Goal: Transaction & Acquisition: Book appointment/travel/reservation

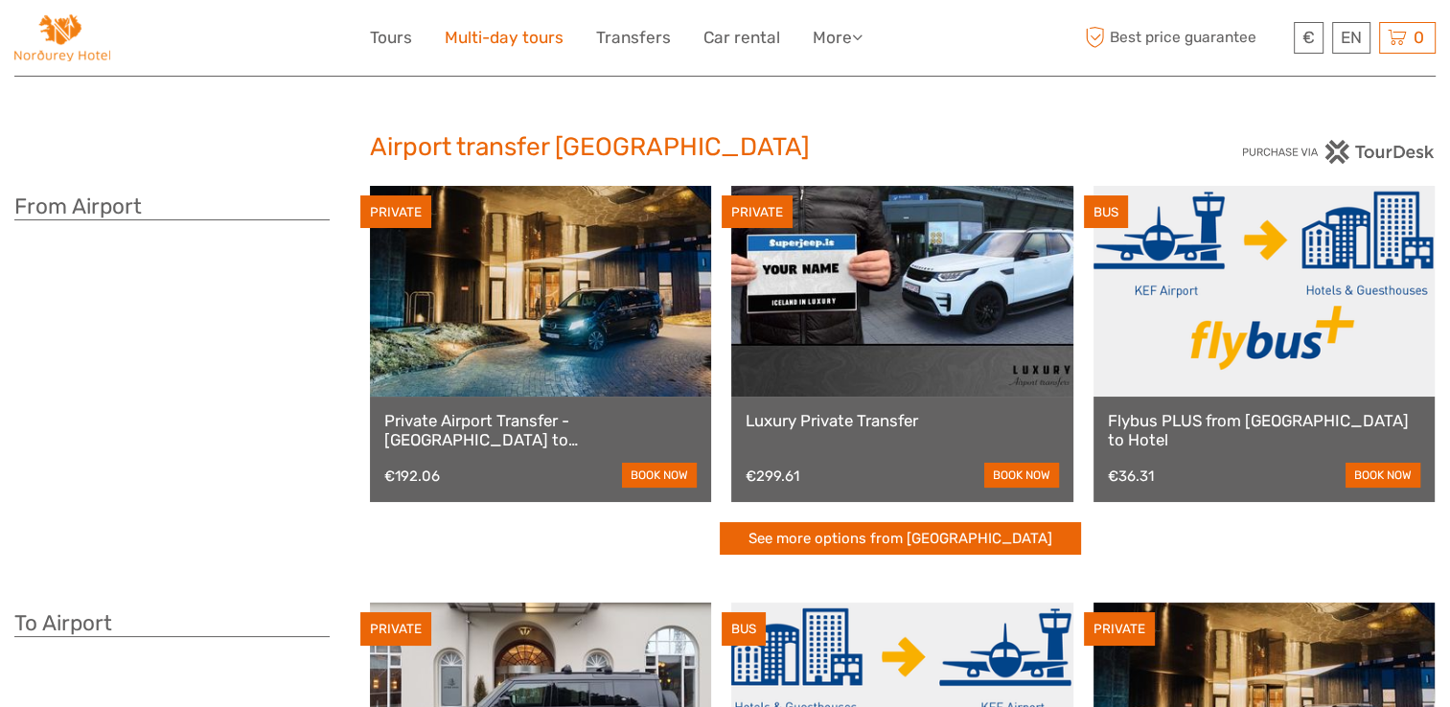
click at [472, 26] on link "Multi-day tours" at bounding box center [504, 38] width 119 height 28
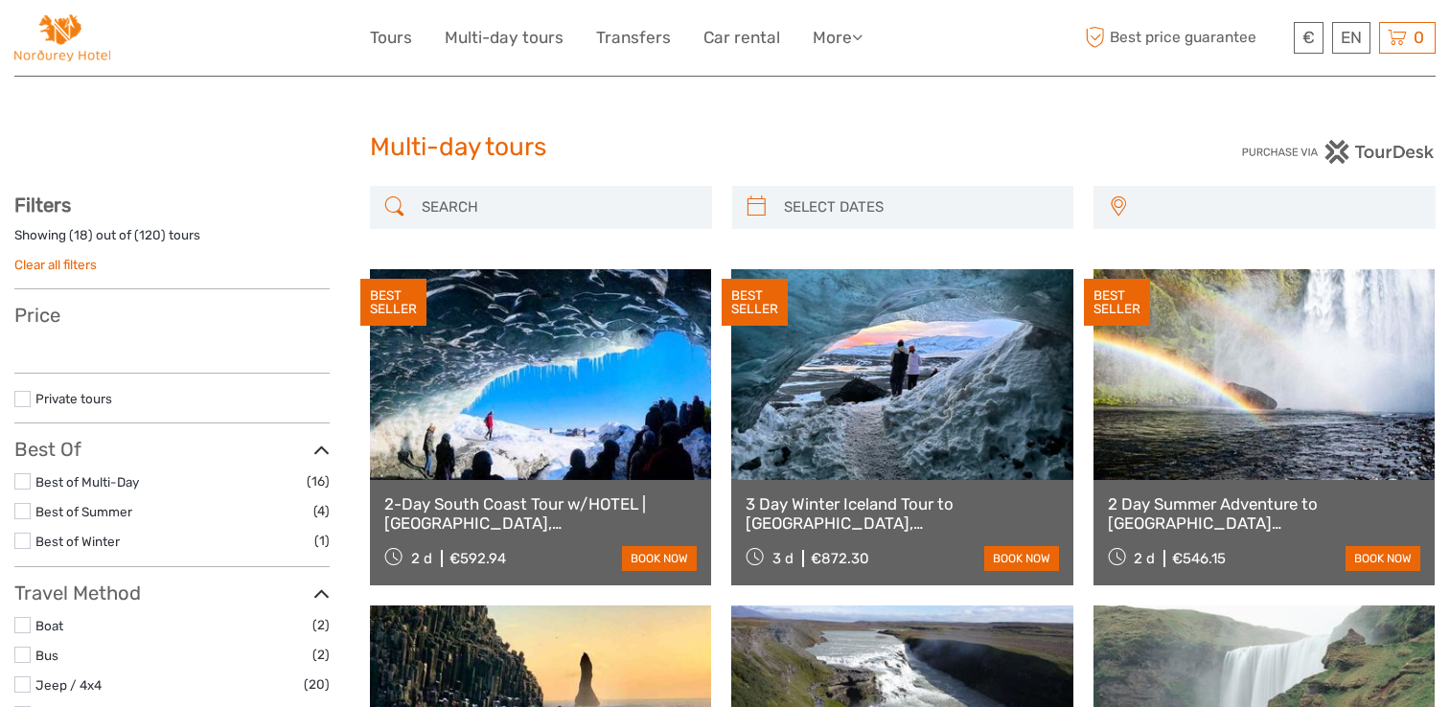
select select
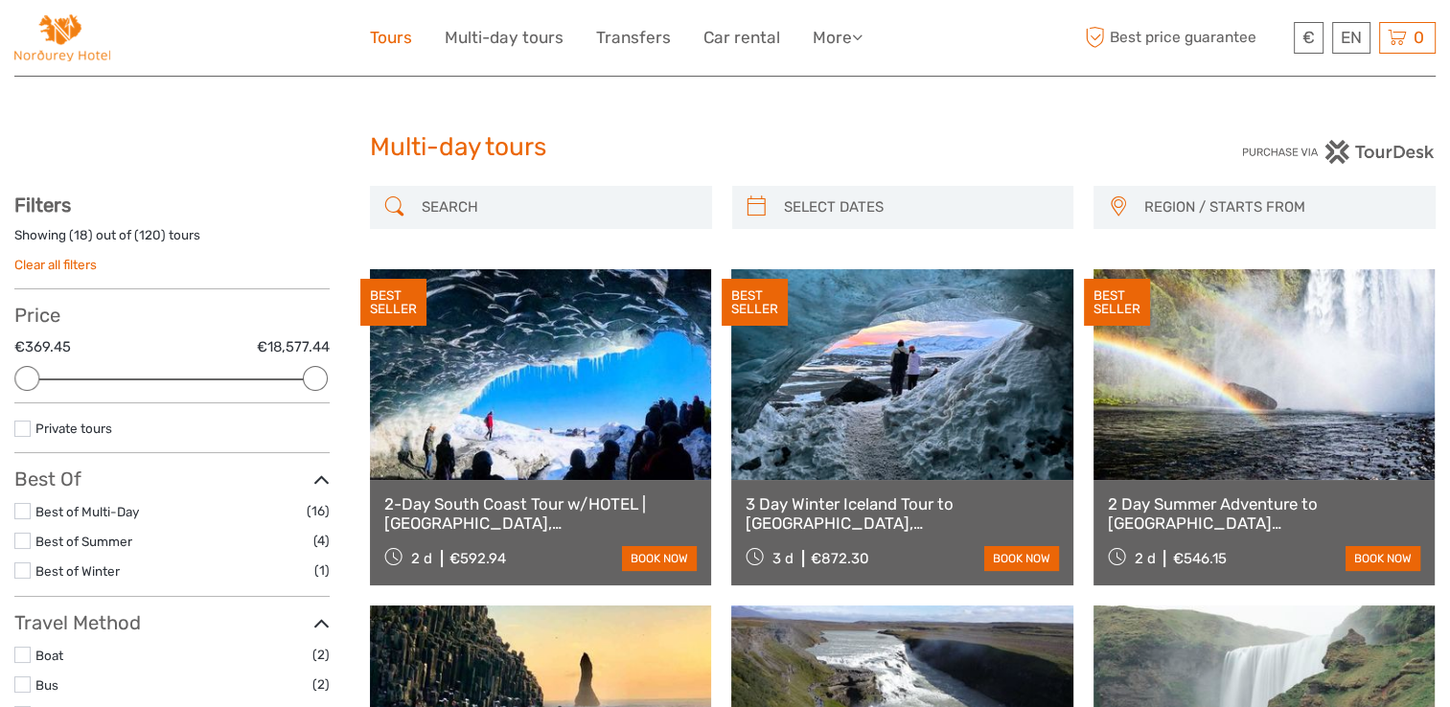
click at [387, 36] on link "Tours" at bounding box center [391, 38] width 42 height 28
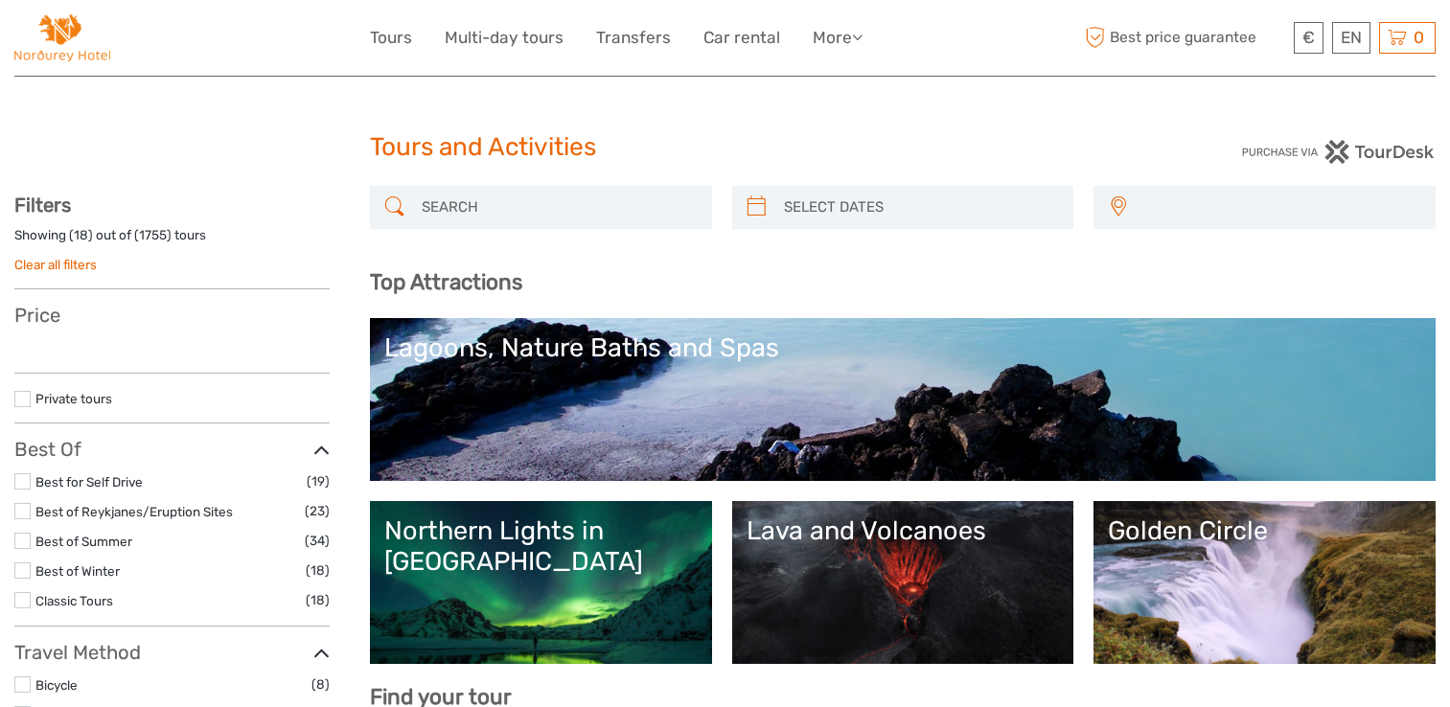
select select
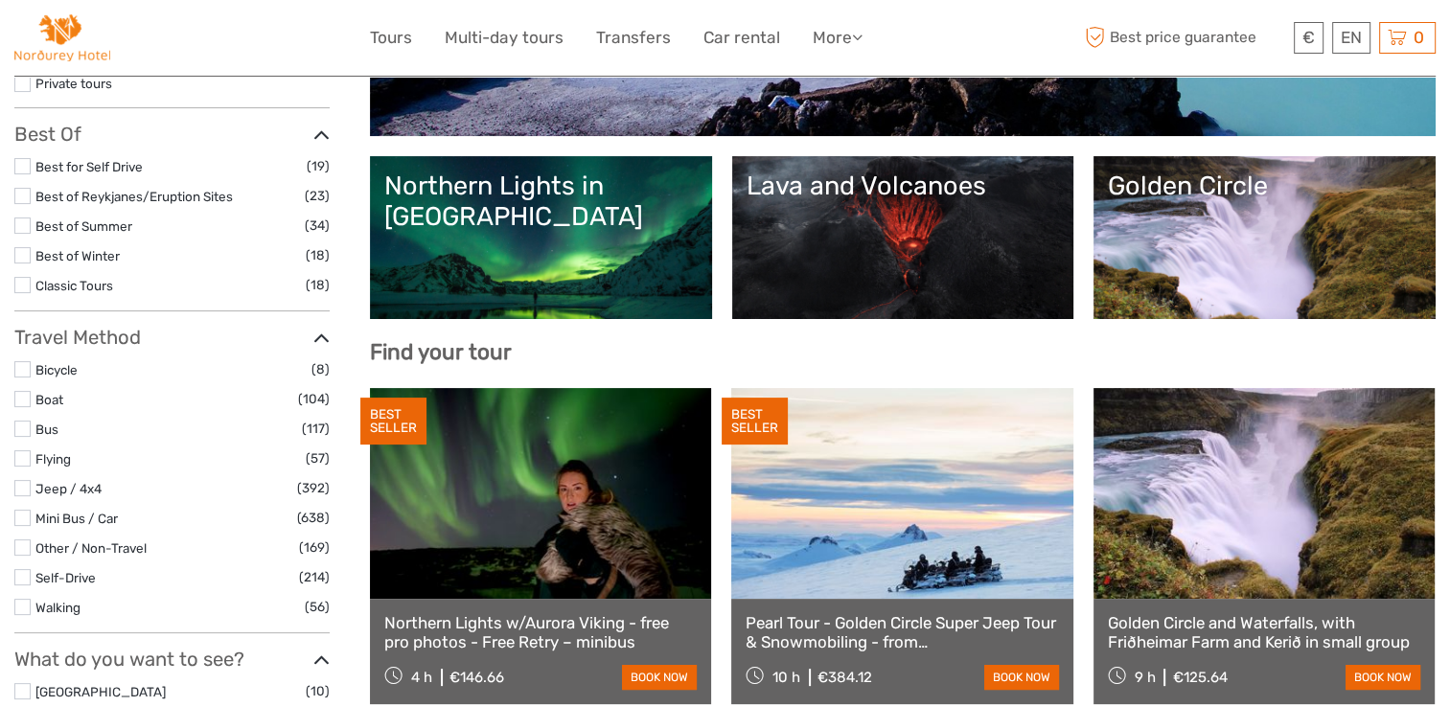
scroll to position [307, 0]
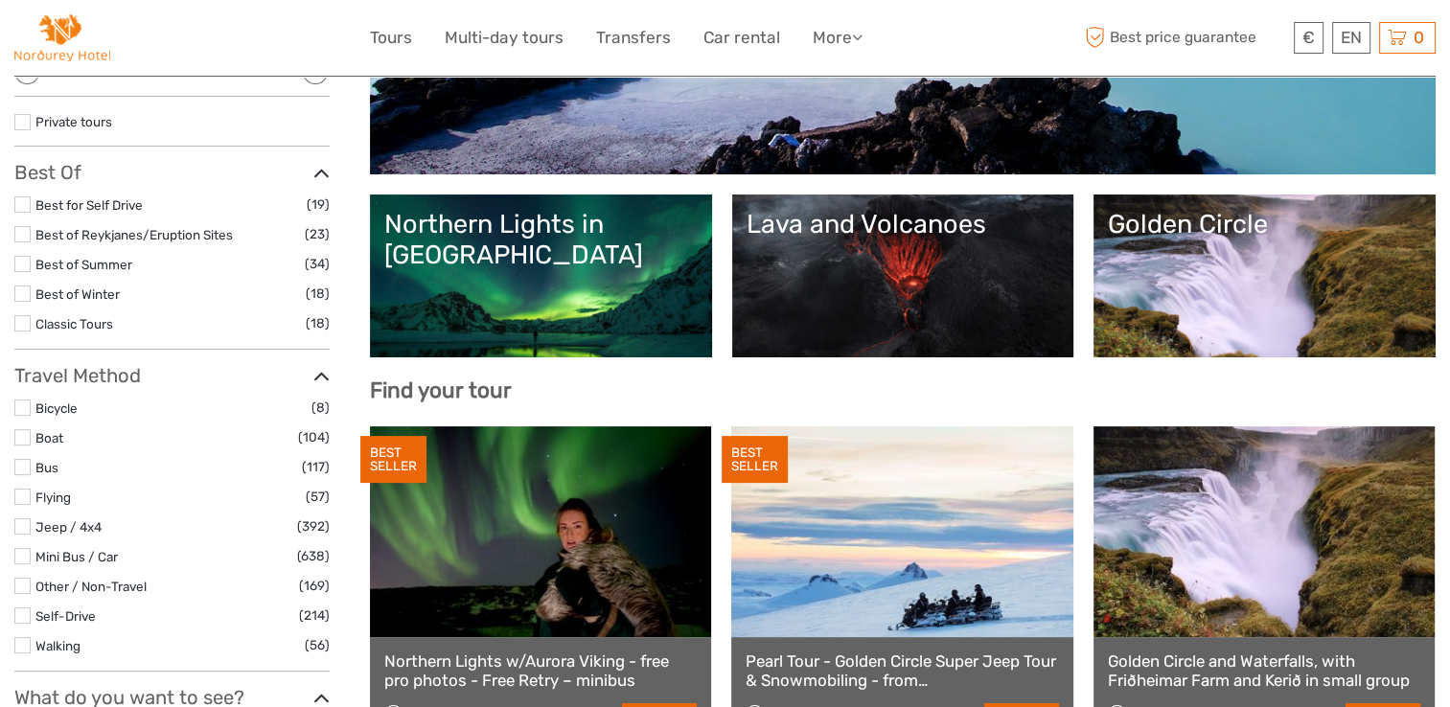
click at [518, 318] on link "Northern Lights in Iceland" at bounding box center [540, 276] width 313 height 134
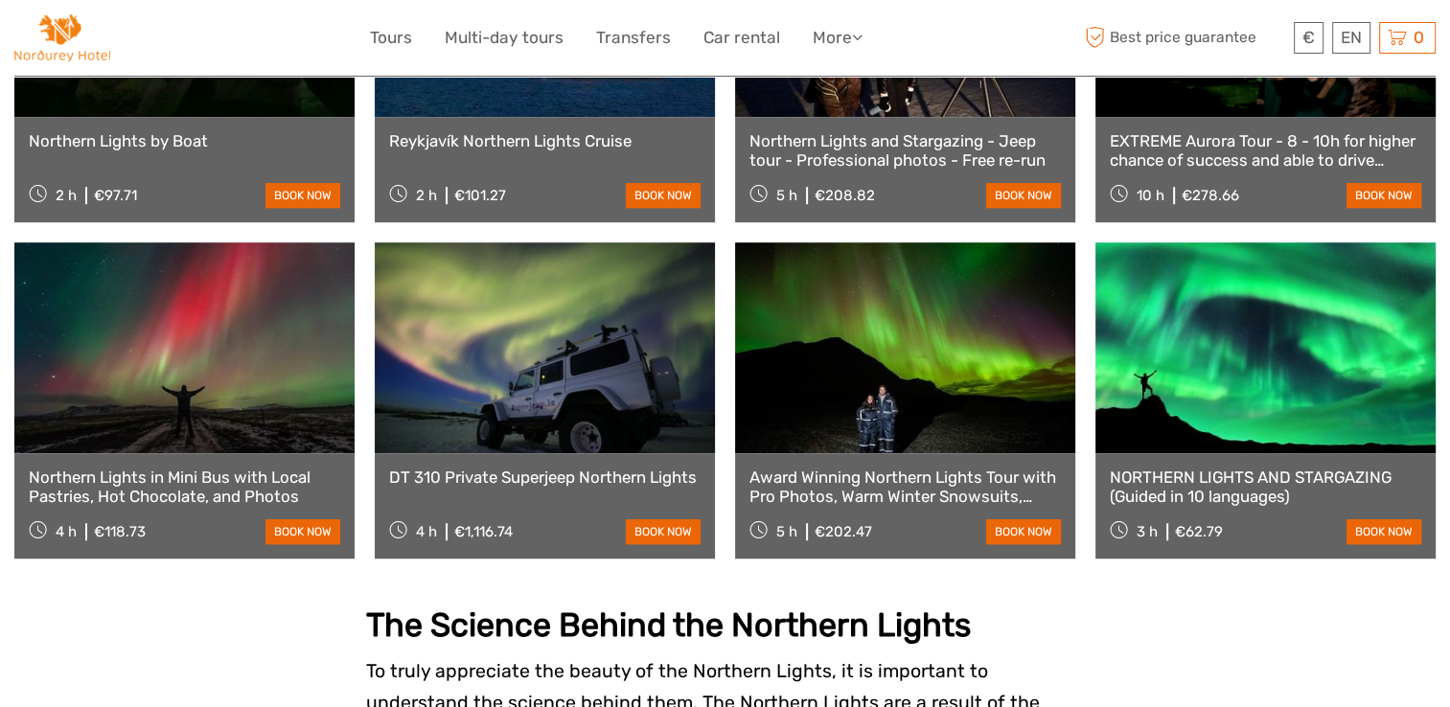
scroll to position [1227, 0]
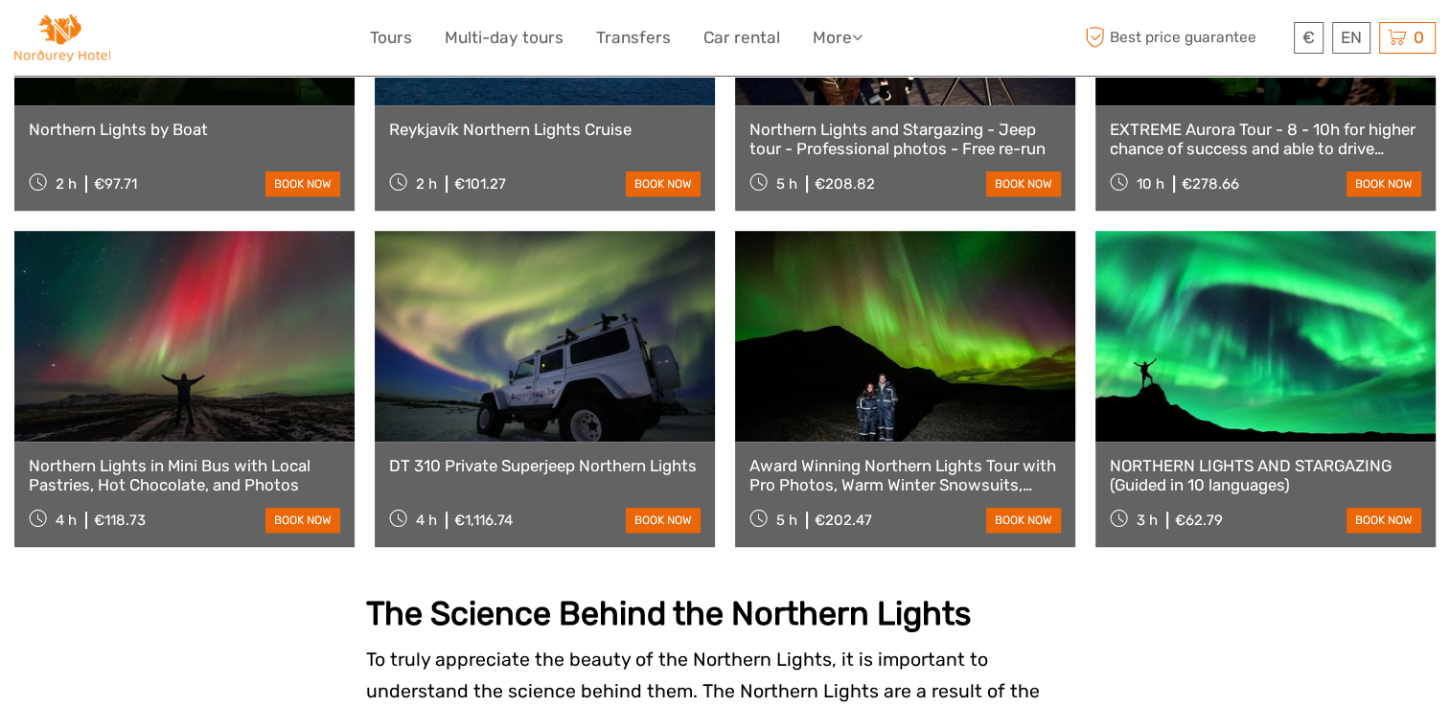
click at [1246, 456] on link "NORTHERN LIGHTS AND STARGAZING (Guided in 10 languages)" at bounding box center [1266, 475] width 312 height 39
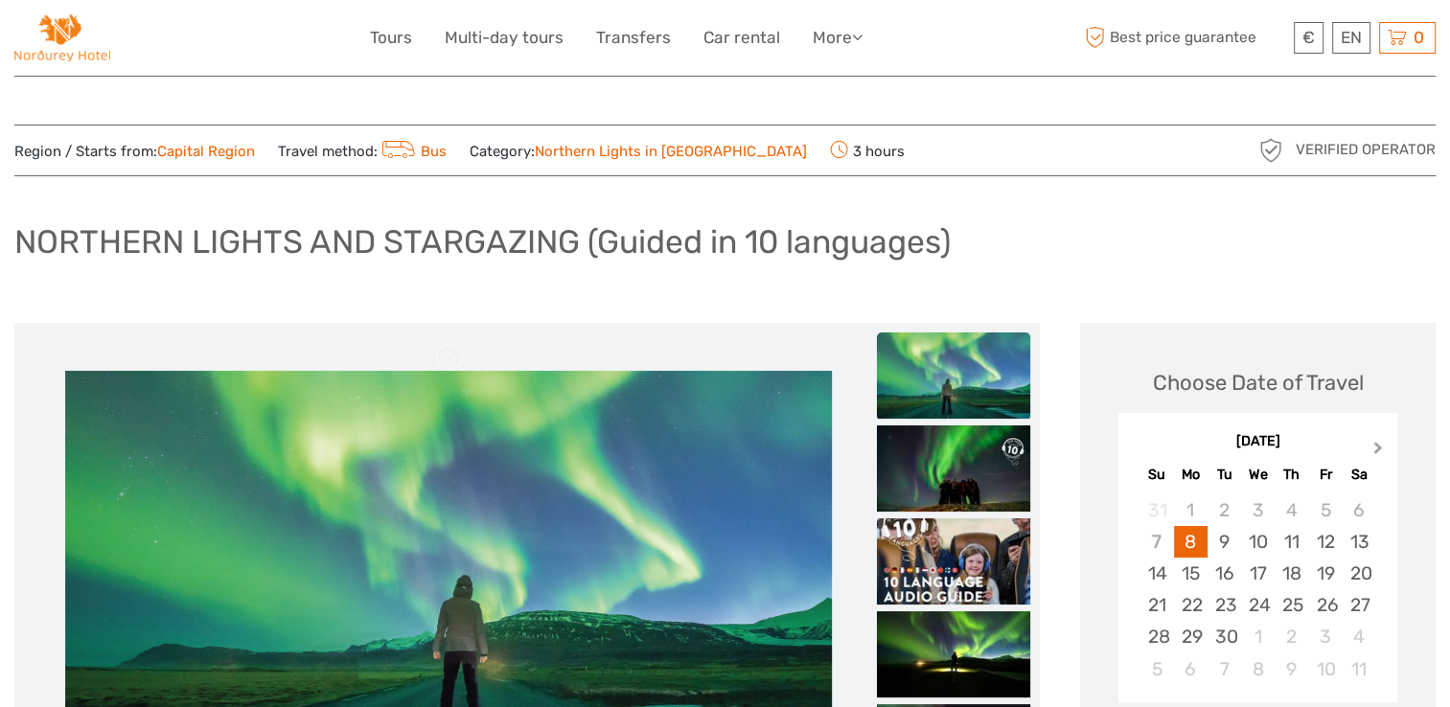
click at [1383, 441] on button "Next Month" at bounding box center [1380, 452] width 31 height 31
click at [1156, 569] on div "12" at bounding box center [1157, 574] width 34 height 32
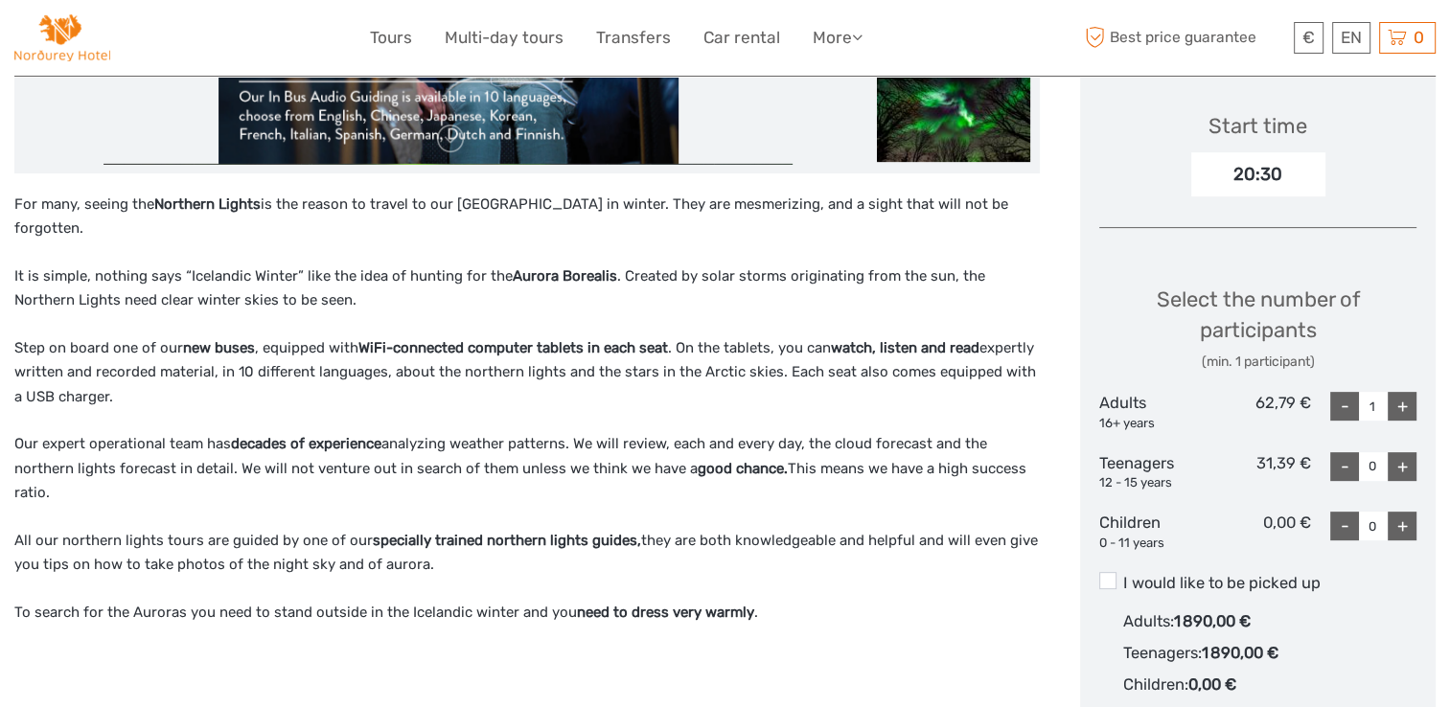
scroll to position [767, 0]
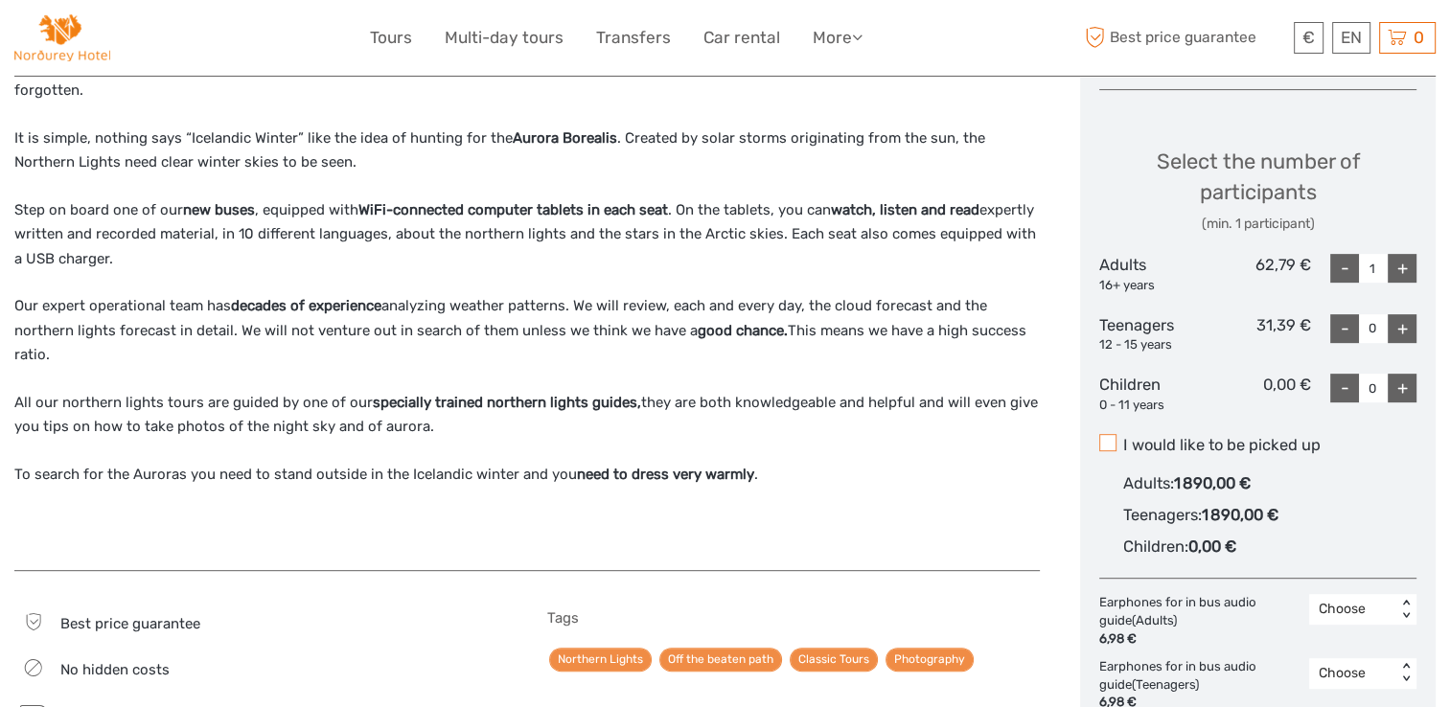
click at [1105, 437] on span at bounding box center [1107, 442] width 17 height 17
click at [1123, 438] on input "I would like to be picked up" at bounding box center [1123, 438] width 0 height 0
click at [992, 543] on div "For many, seeing the Northern Lights is the reason to travel to our northern is…" at bounding box center [527, 303] width 1026 height 536
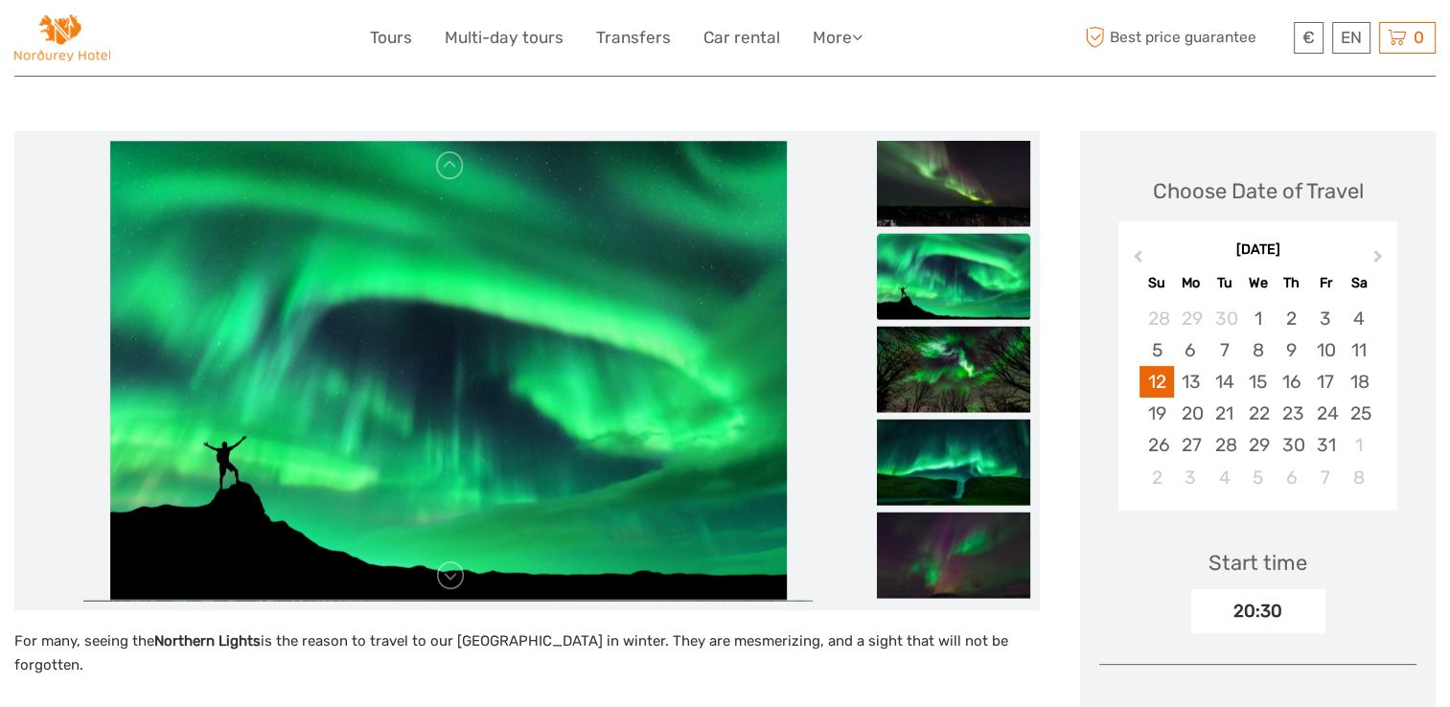
scroll to position [115, 0]
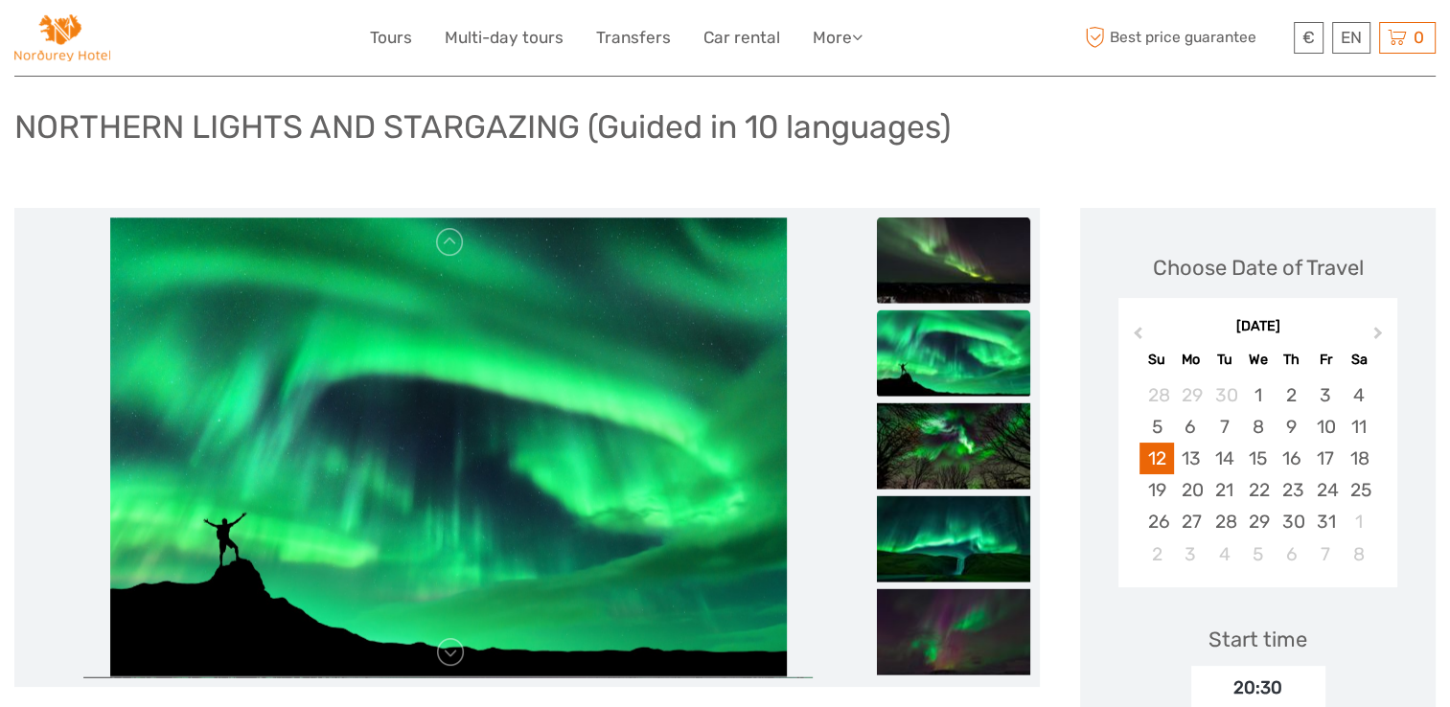
click at [978, 257] on img at bounding box center [953, 260] width 153 height 86
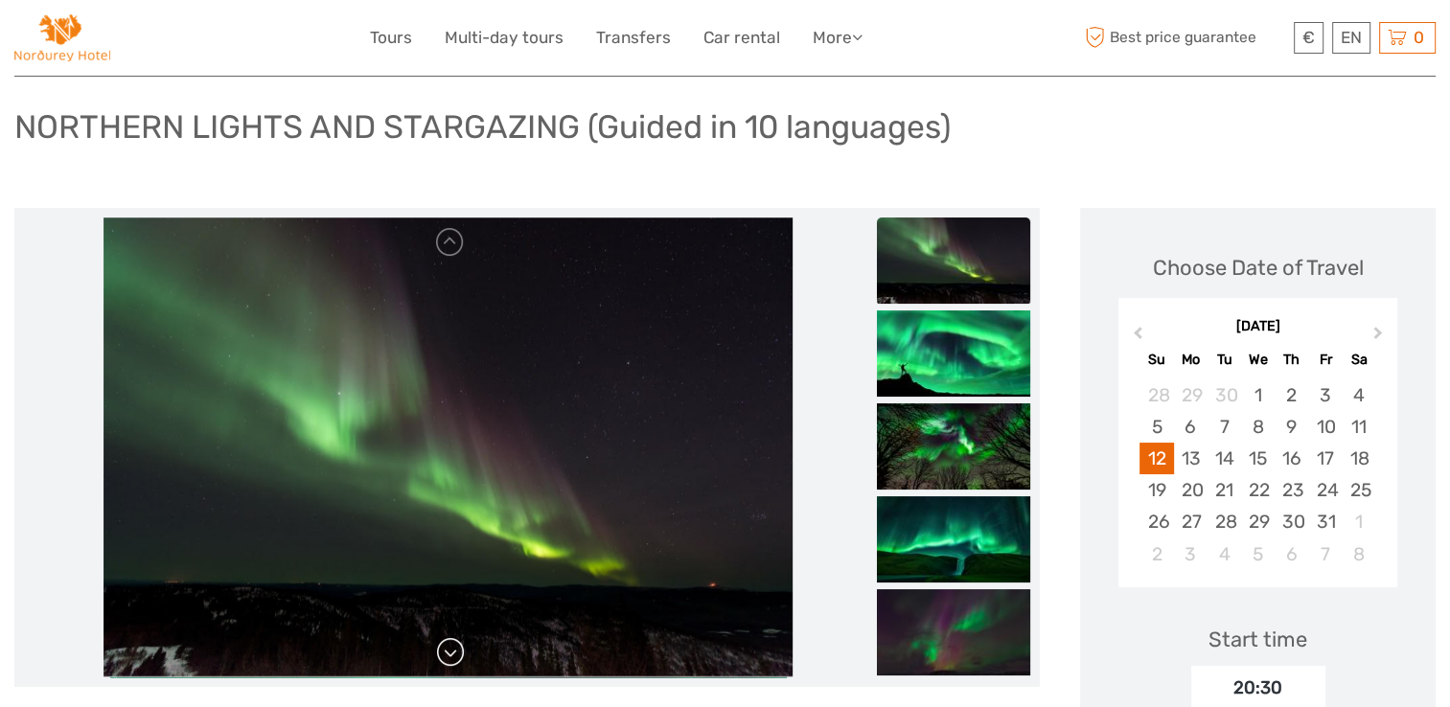
click at [451, 654] on link at bounding box center [450, 652] width 31 height 31
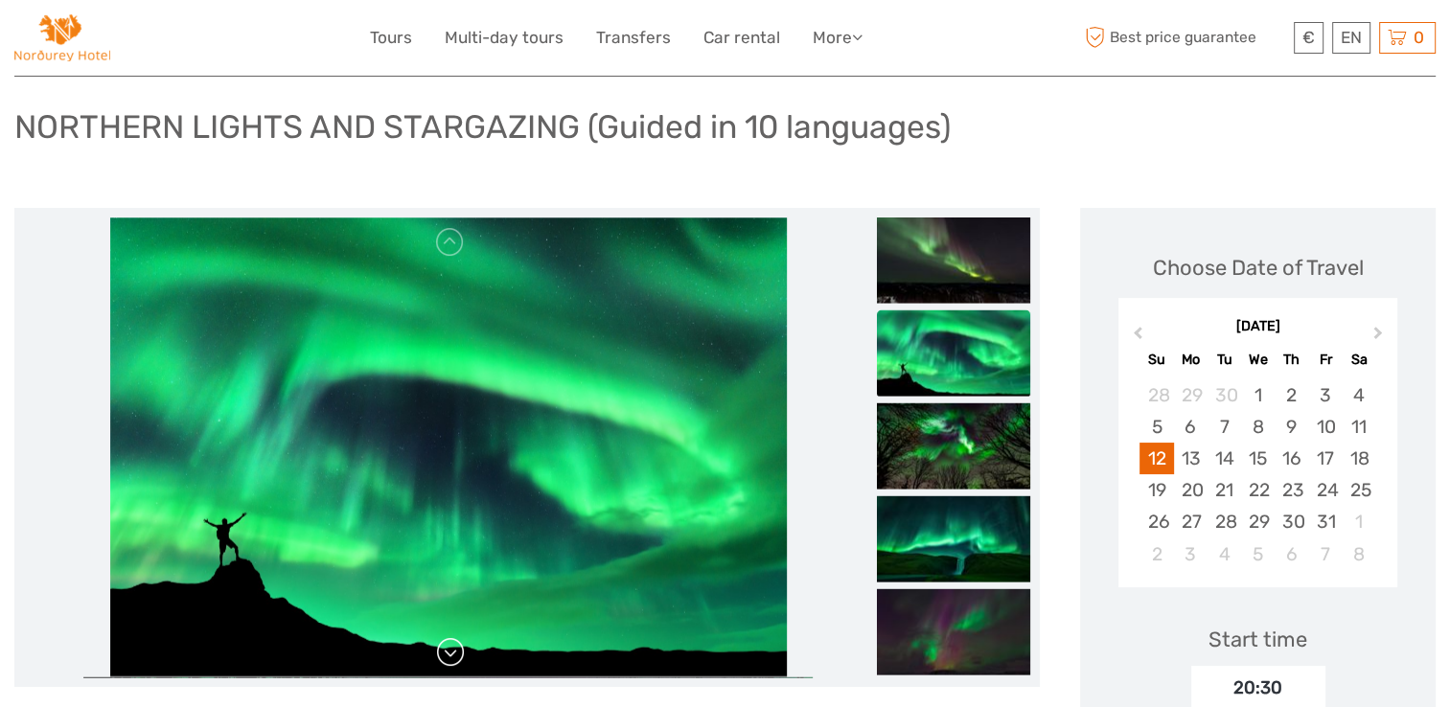
click at [451, 654] on link at bounding box center [450, 652] width 31 height 31
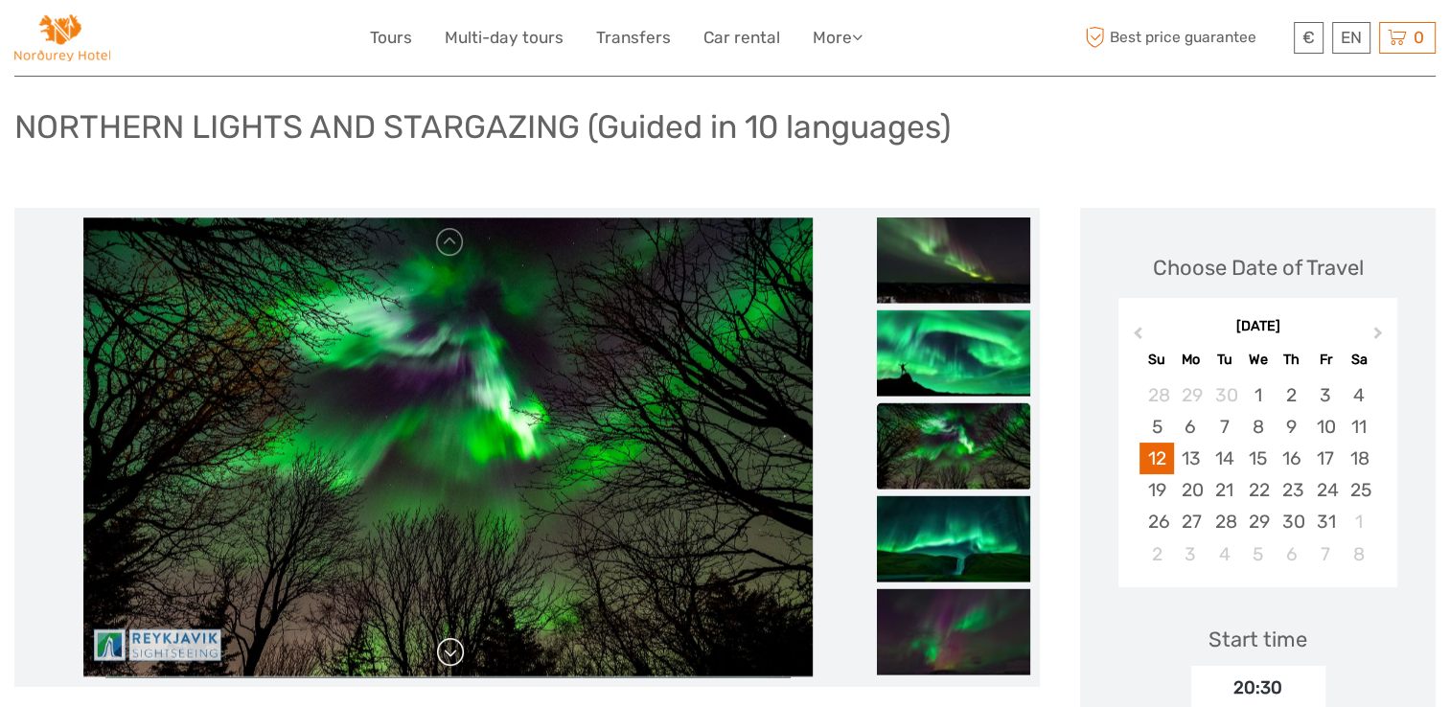
click at [451, 654] on link at bounding box center [450, 652] width 31 height 31
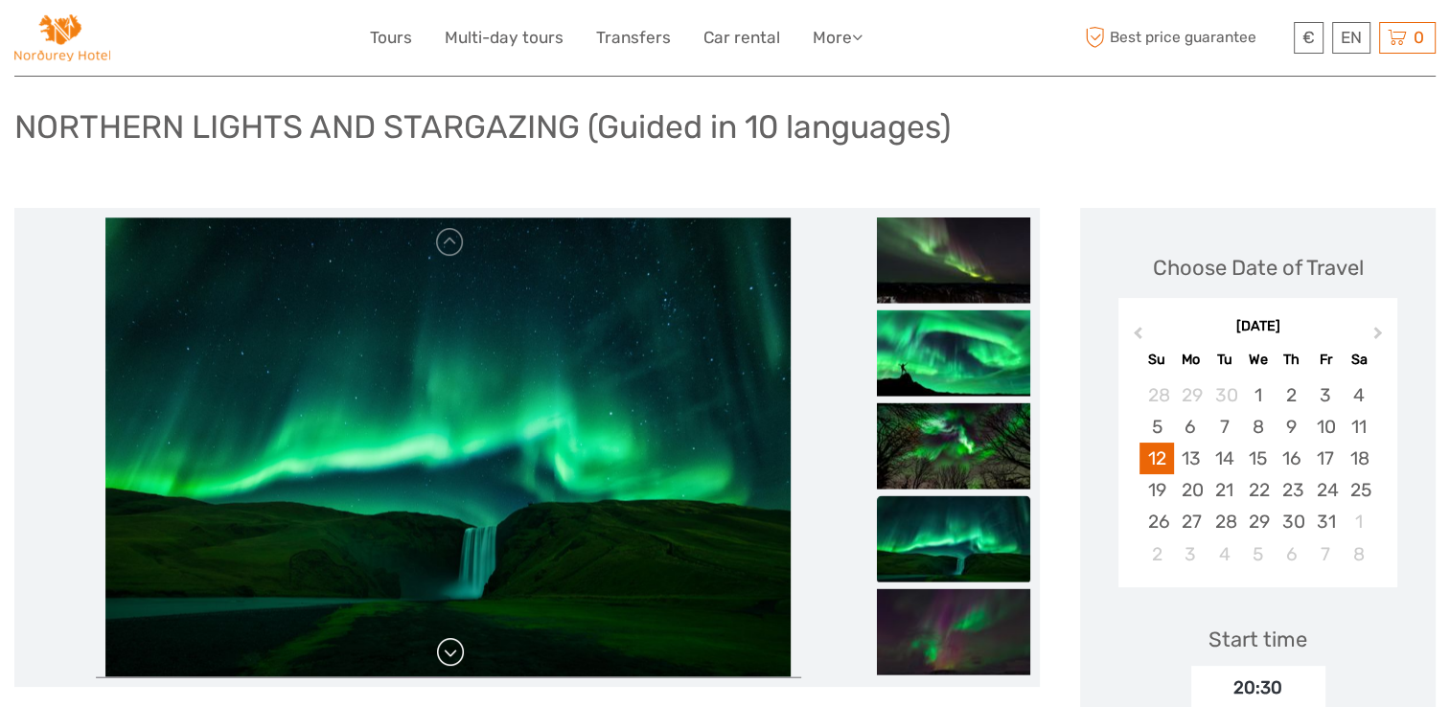
click at [451, 654] on link at bounding box center [450, 652] width 31 height 31
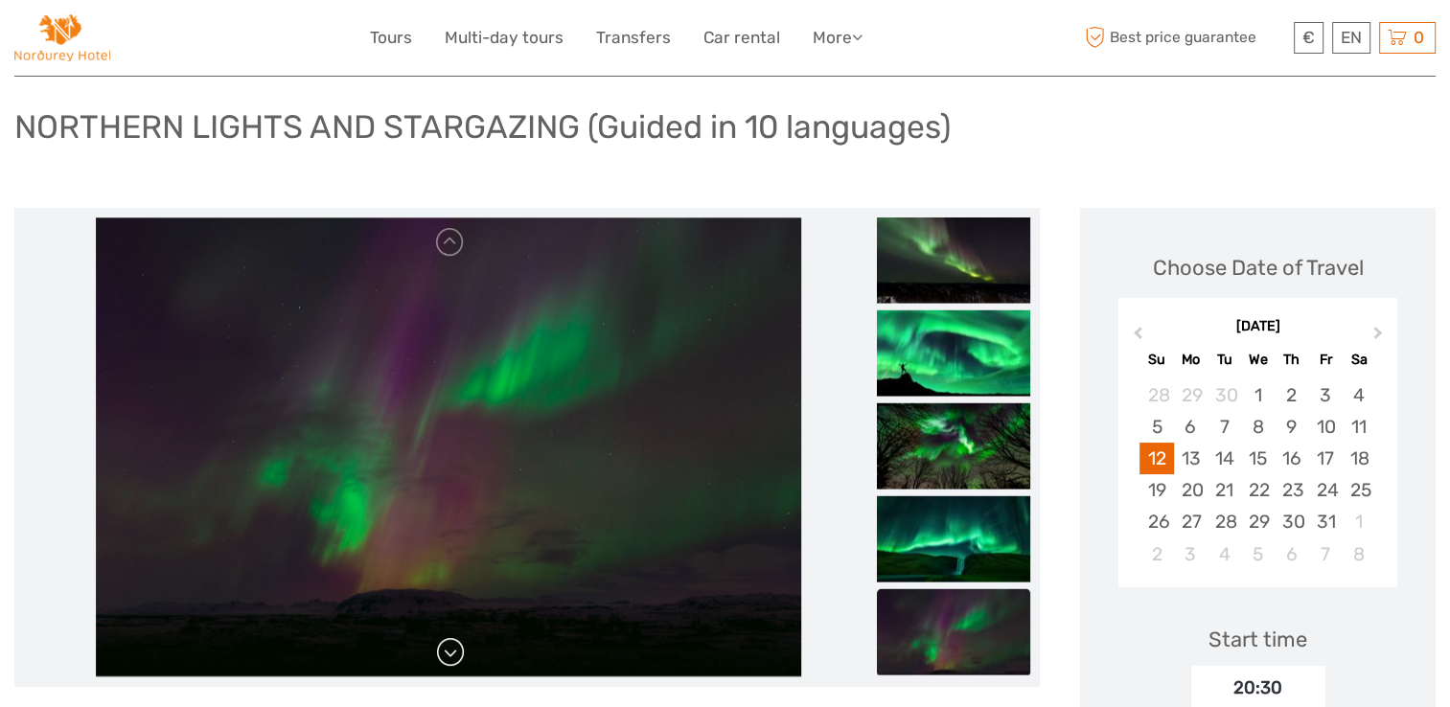
click at [451, 654] on link at bounding box center [450, 652] width 31 height 31
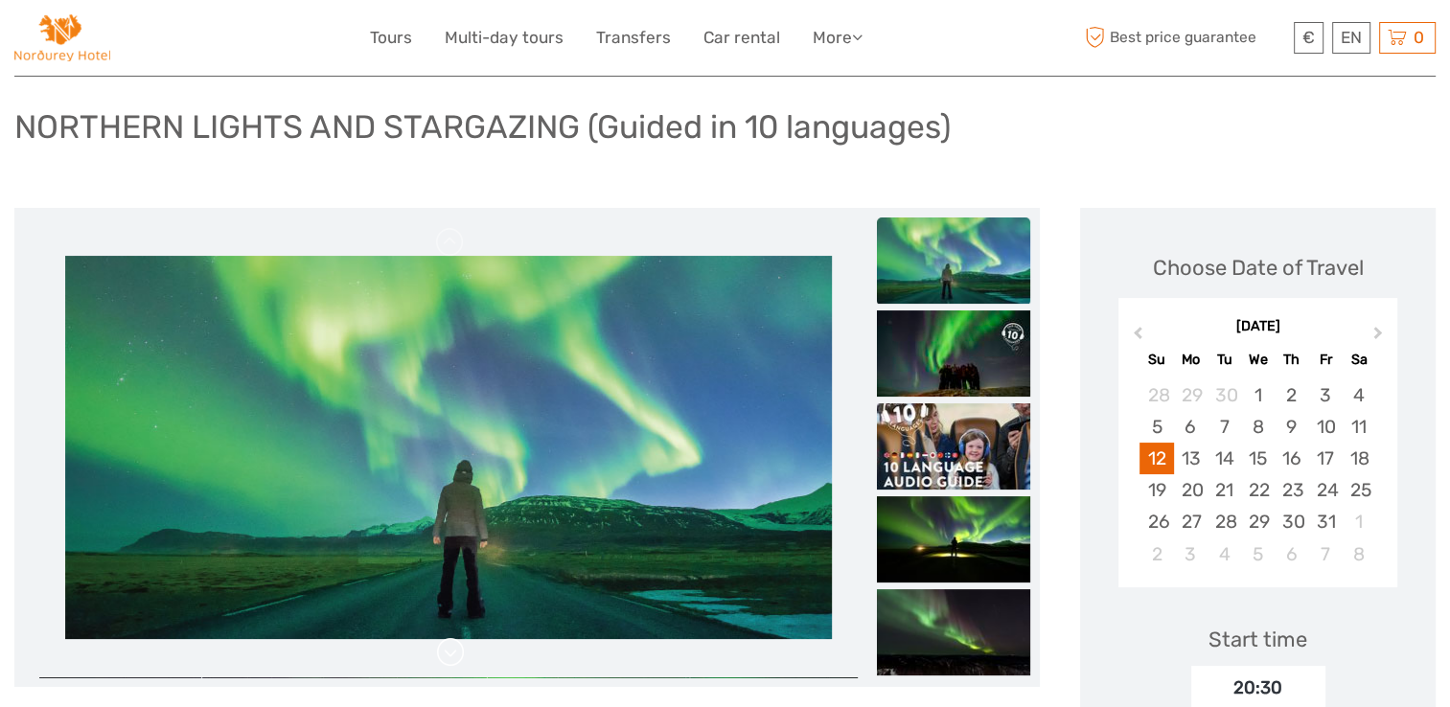
click at [451, 654] on link at bounding box center [450, 652] width 31 height 31
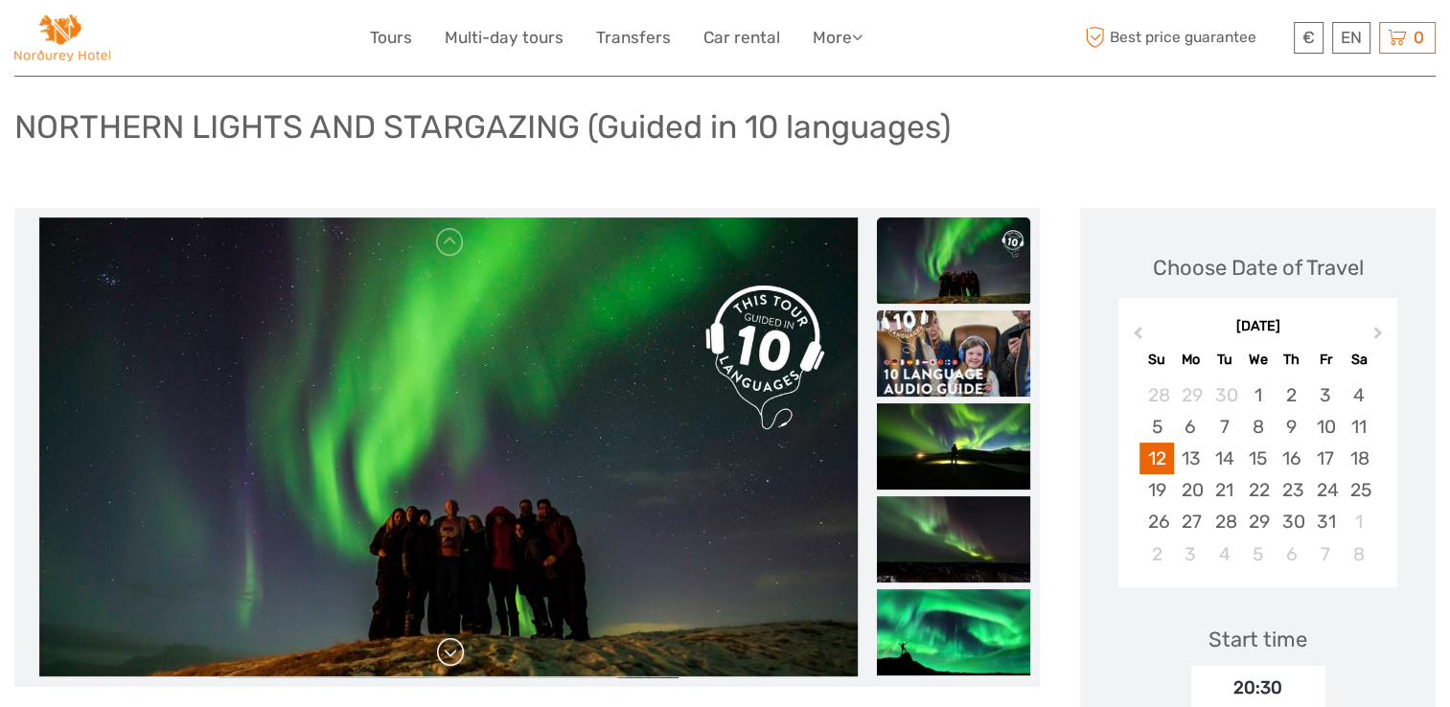
click at [451, 654] on link at bounding box center [450, 652] width 31 height 31
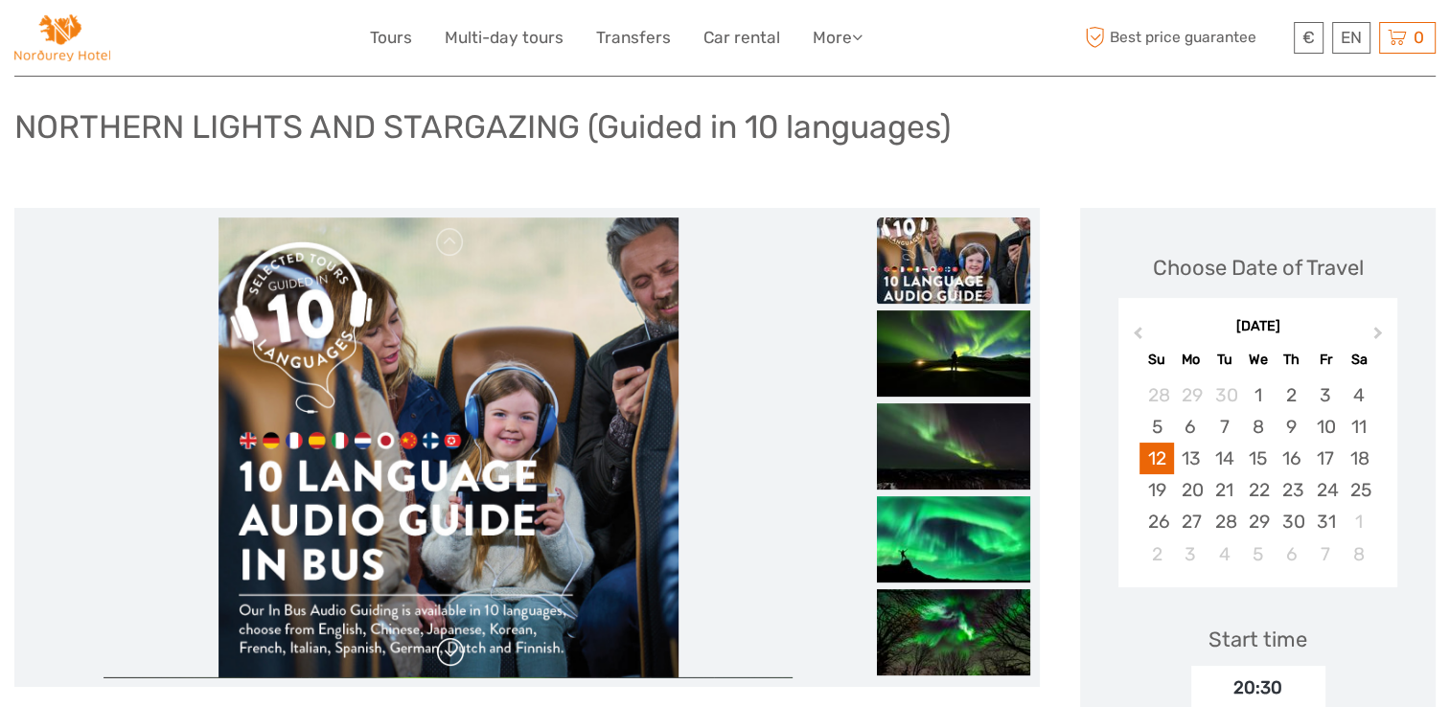
click at [451, 654] on link at bounding box center [450, 652] width 31 height 31
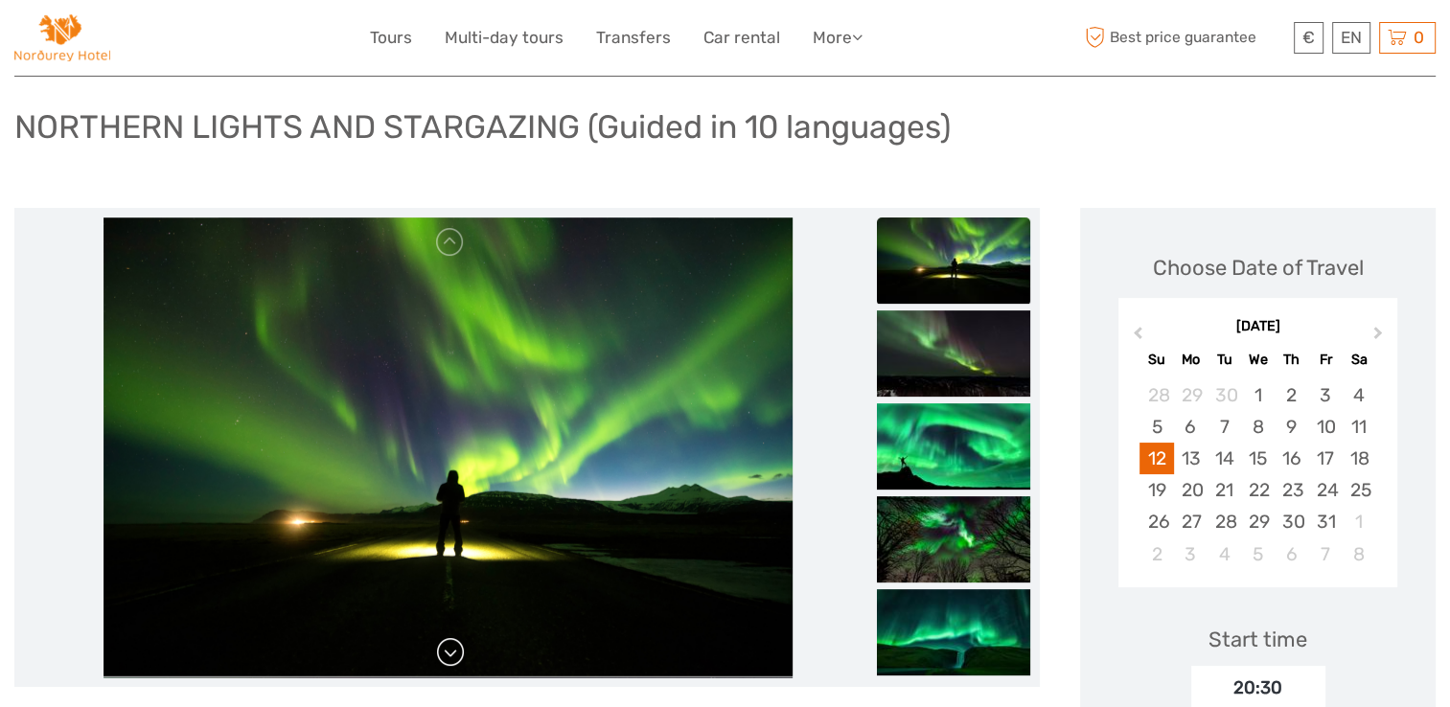
click at [452, 658] on link at bounding box center [450, 652] width 31 height 31
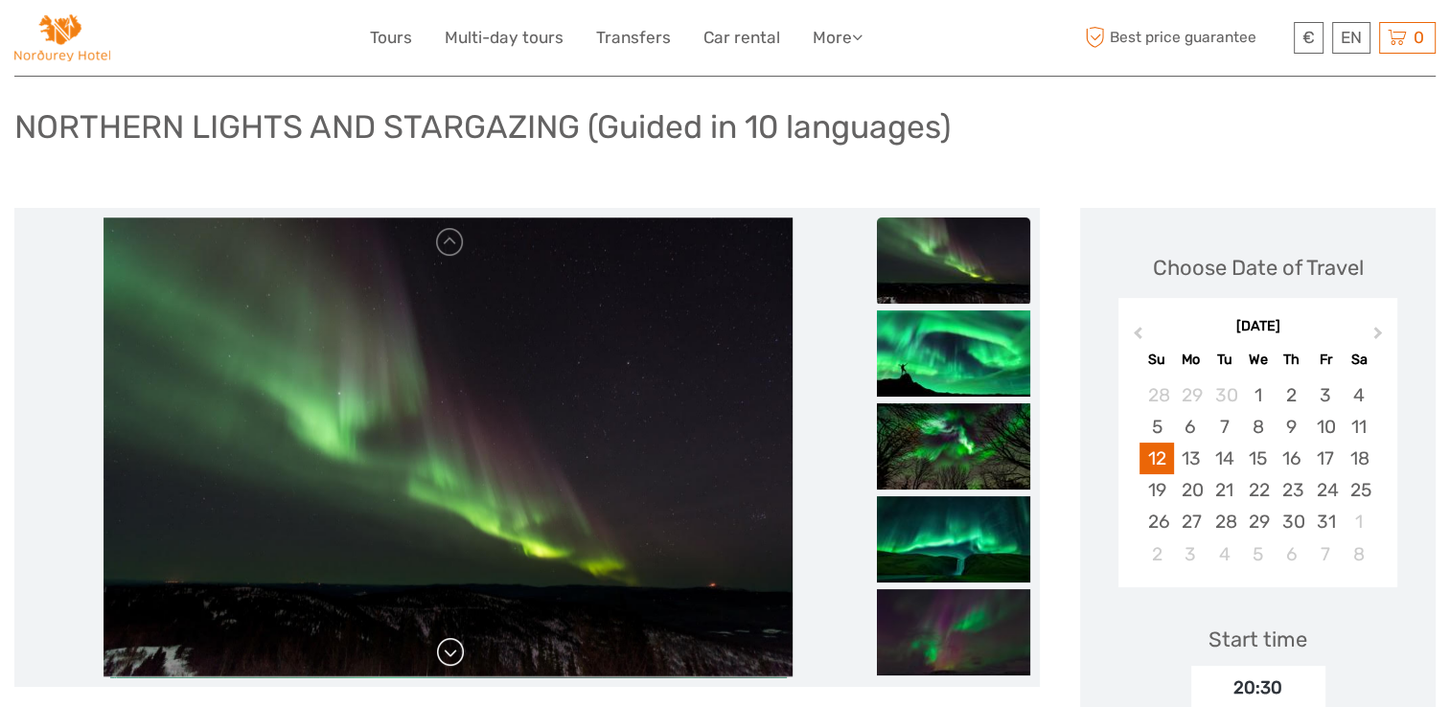
click at [452, 658] on link at bounding box center [450, 652] width 31 height 31
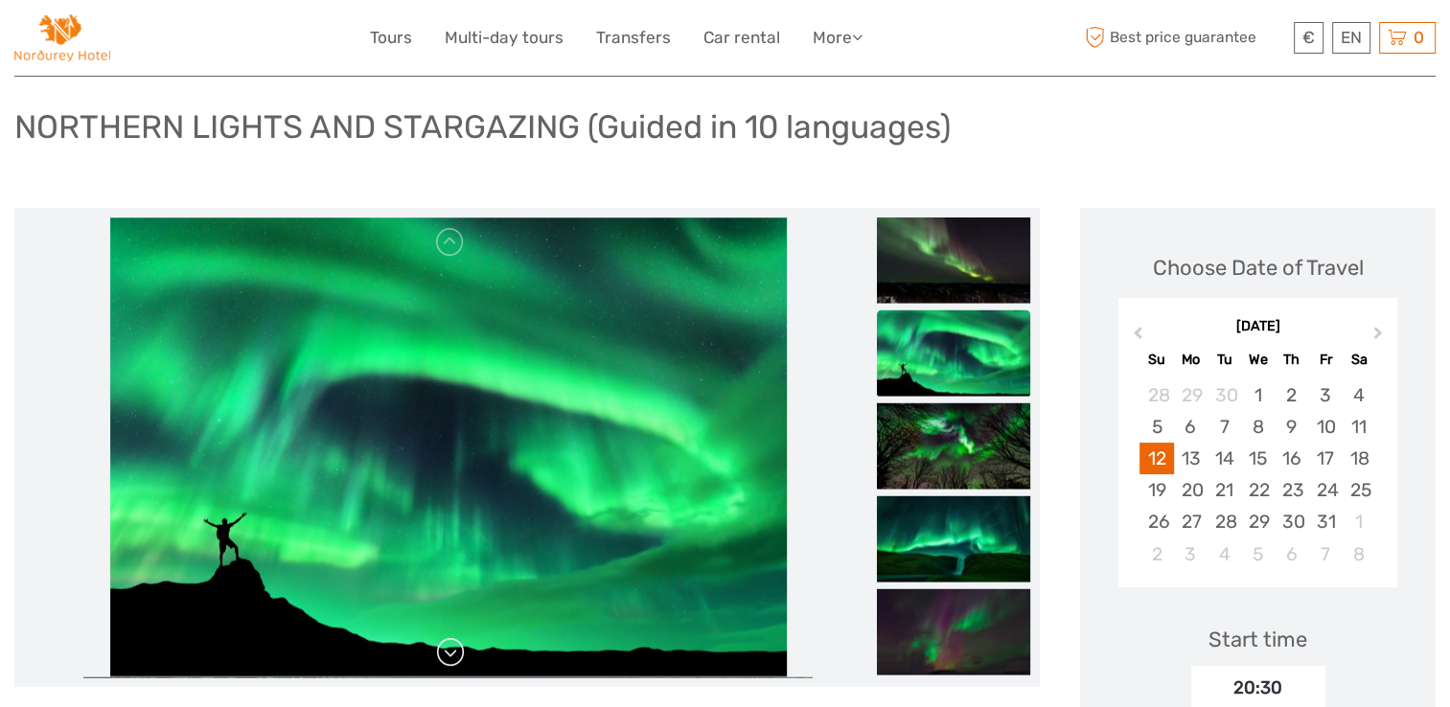
click at [452, 658] on link at bounding box center [450, 652] width 31 height 31
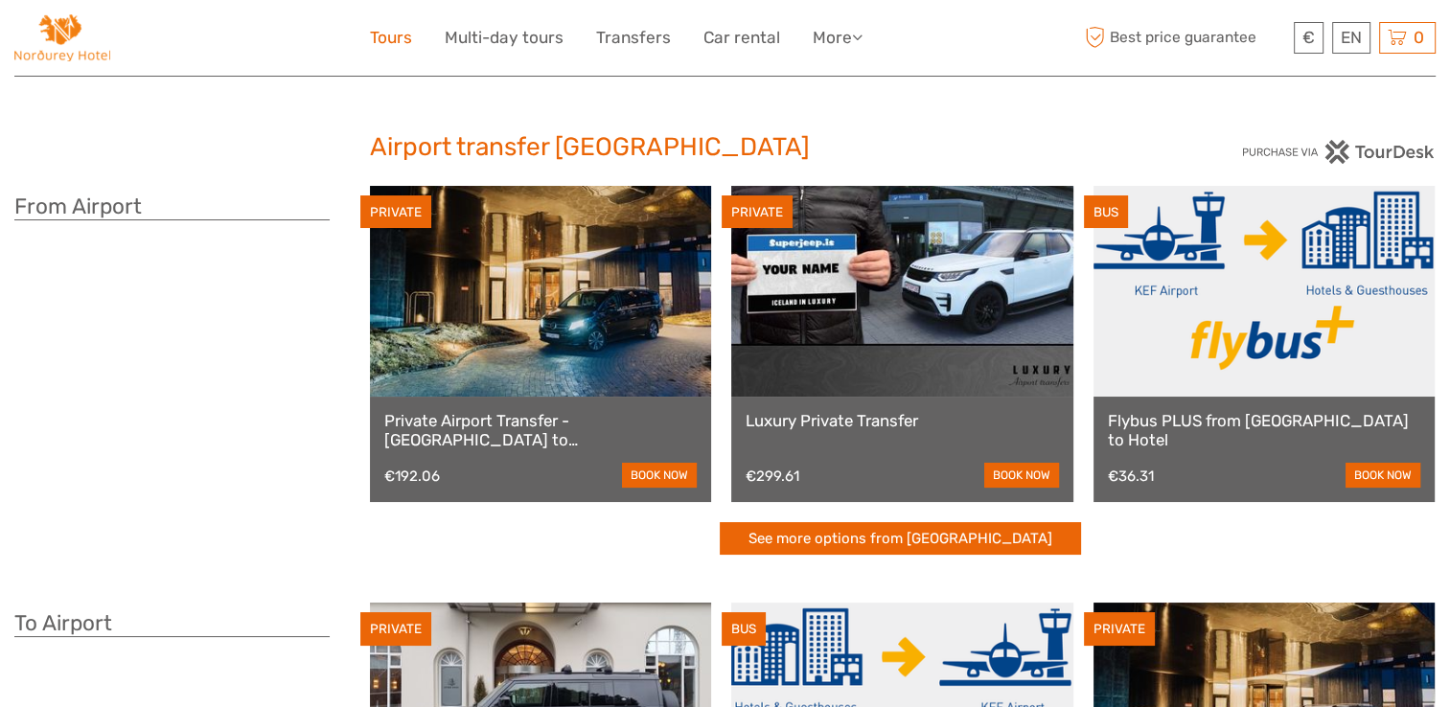
click at [383, 30] on link "Tours" at bounding box center [391, 38] width 42 height 28
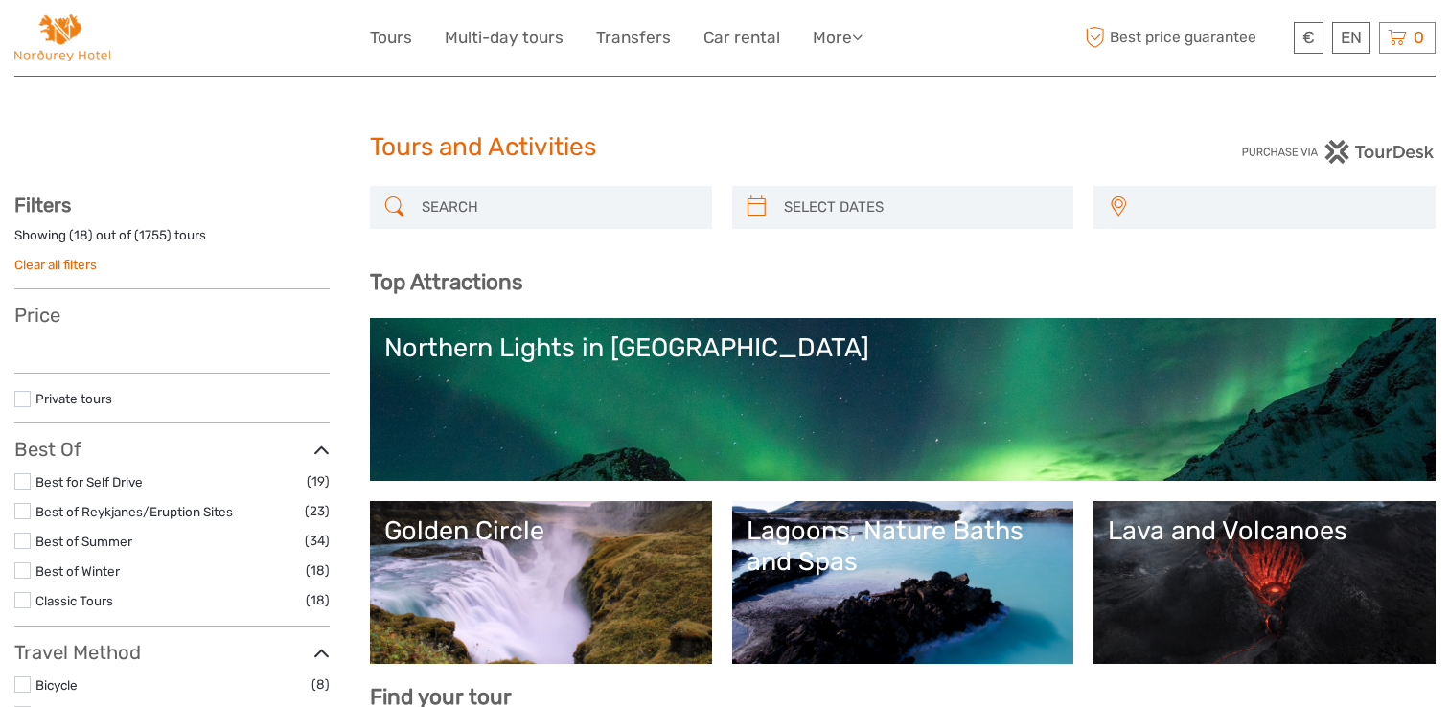
select select
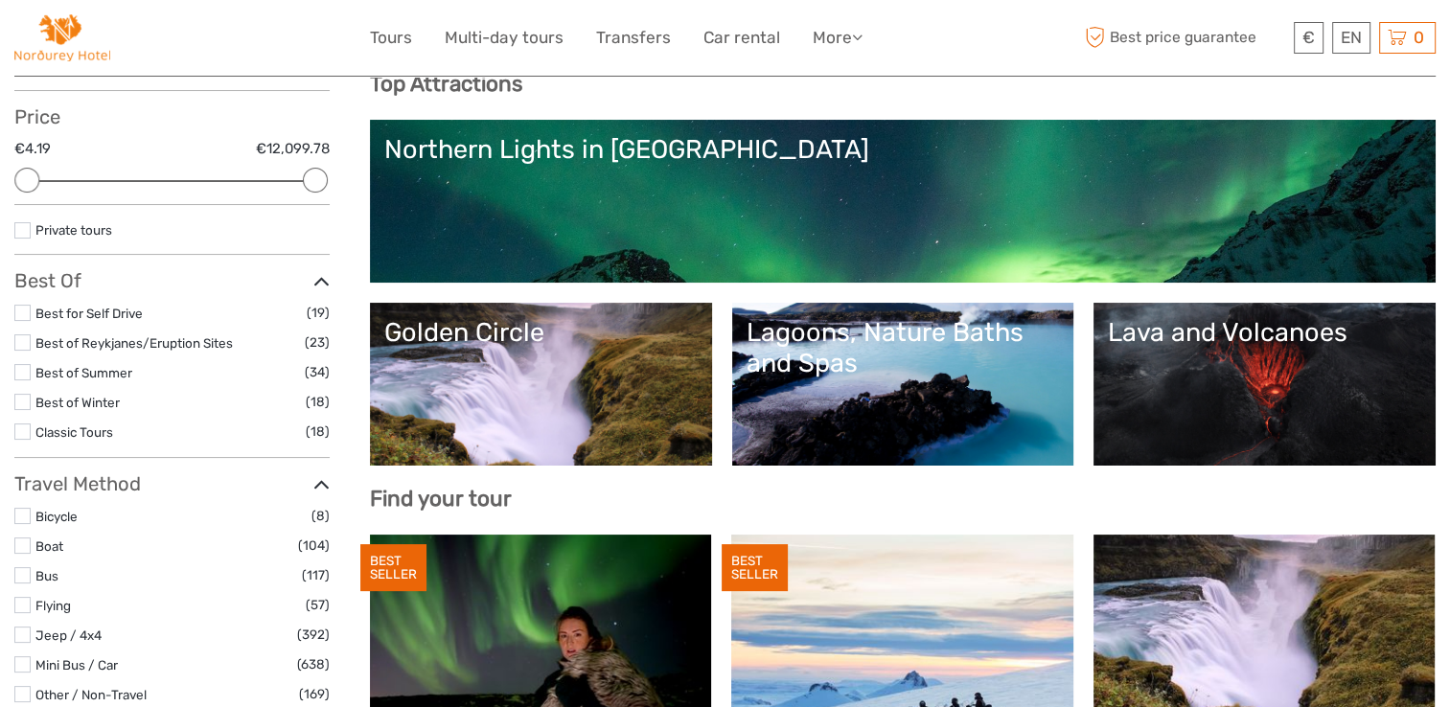
scroll to position [192, 0]
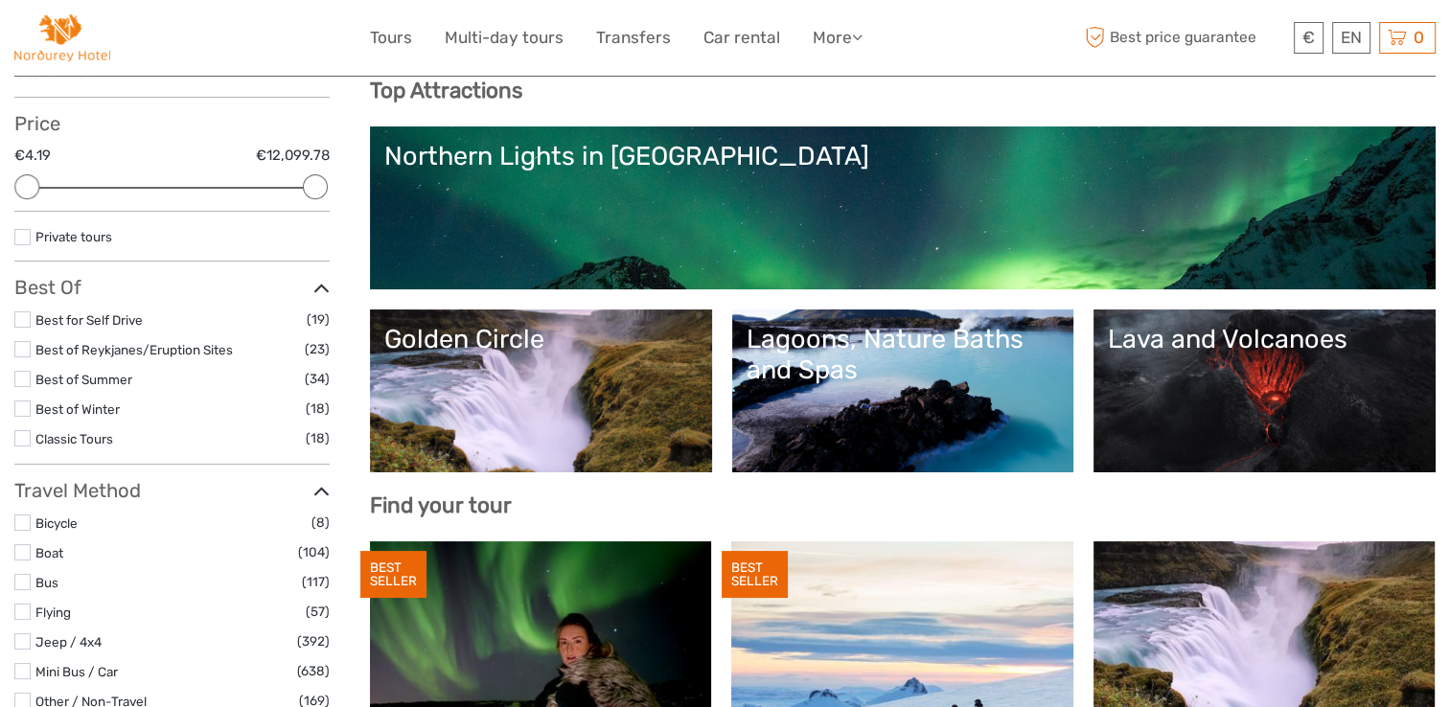
click at [758, 239] on link "Northern Lights in [GEOGRAPHIC_DATA]" at bounding box center [902, 208] width 1037 height 134
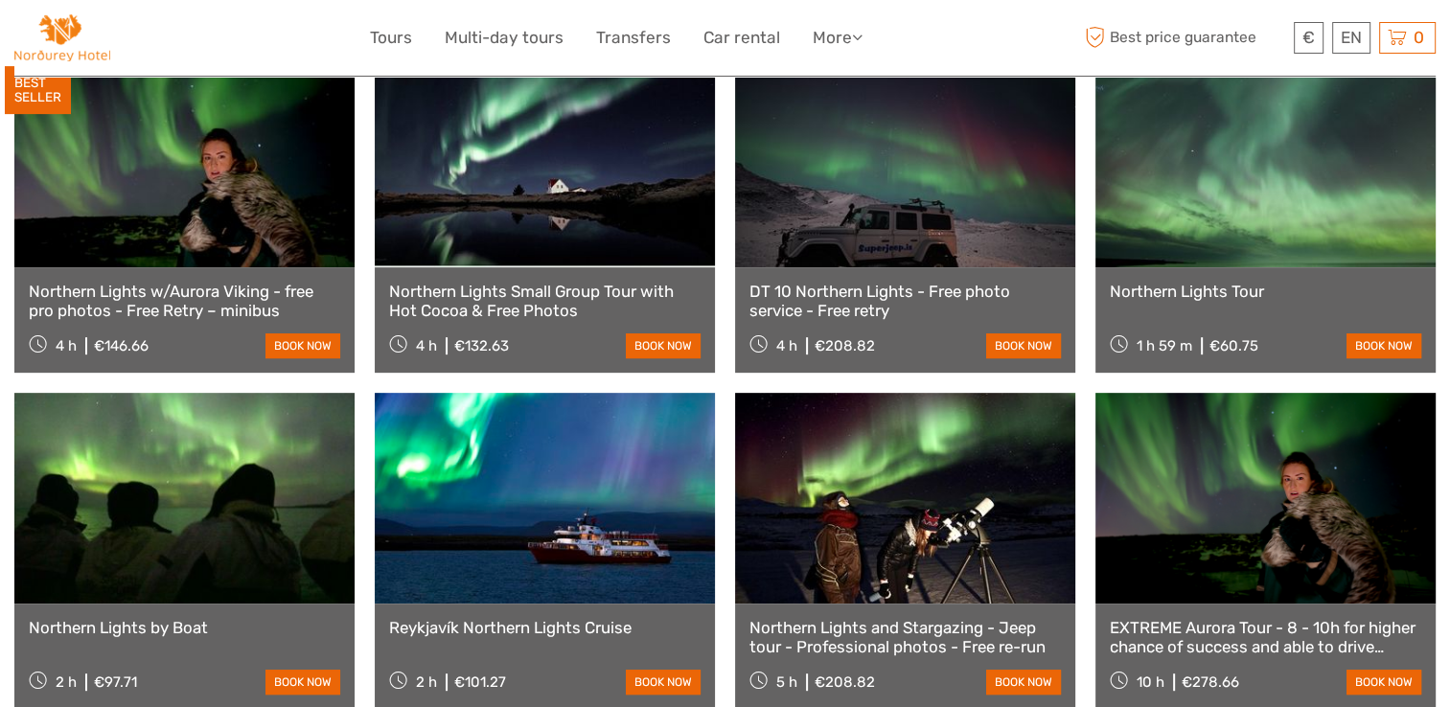
click link
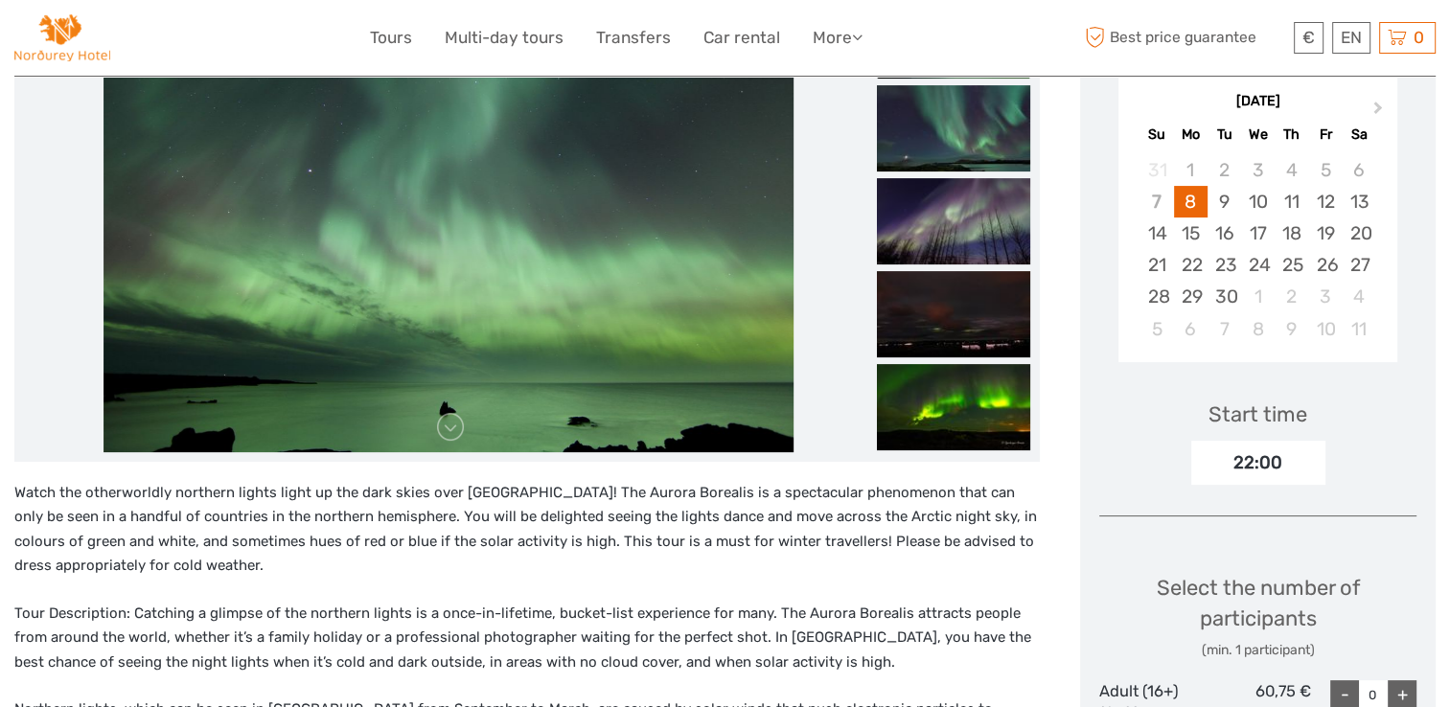
scroll to position [345, 0]
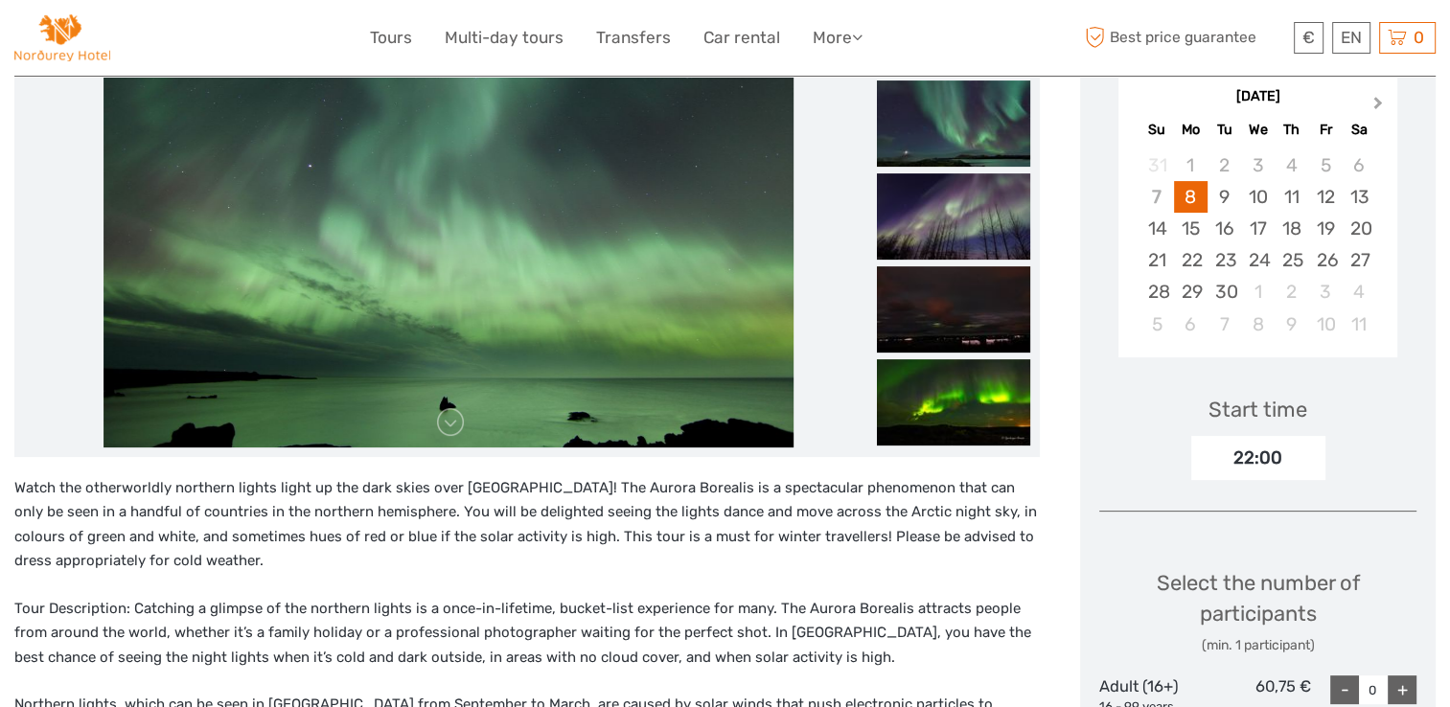
click at [1381, 99] on button "Next Month" at bounding box center [1380, 107] width 31 height 31
click at [1162, 228] on div "12" at bounding box center [1157, 229] width 34 height 32
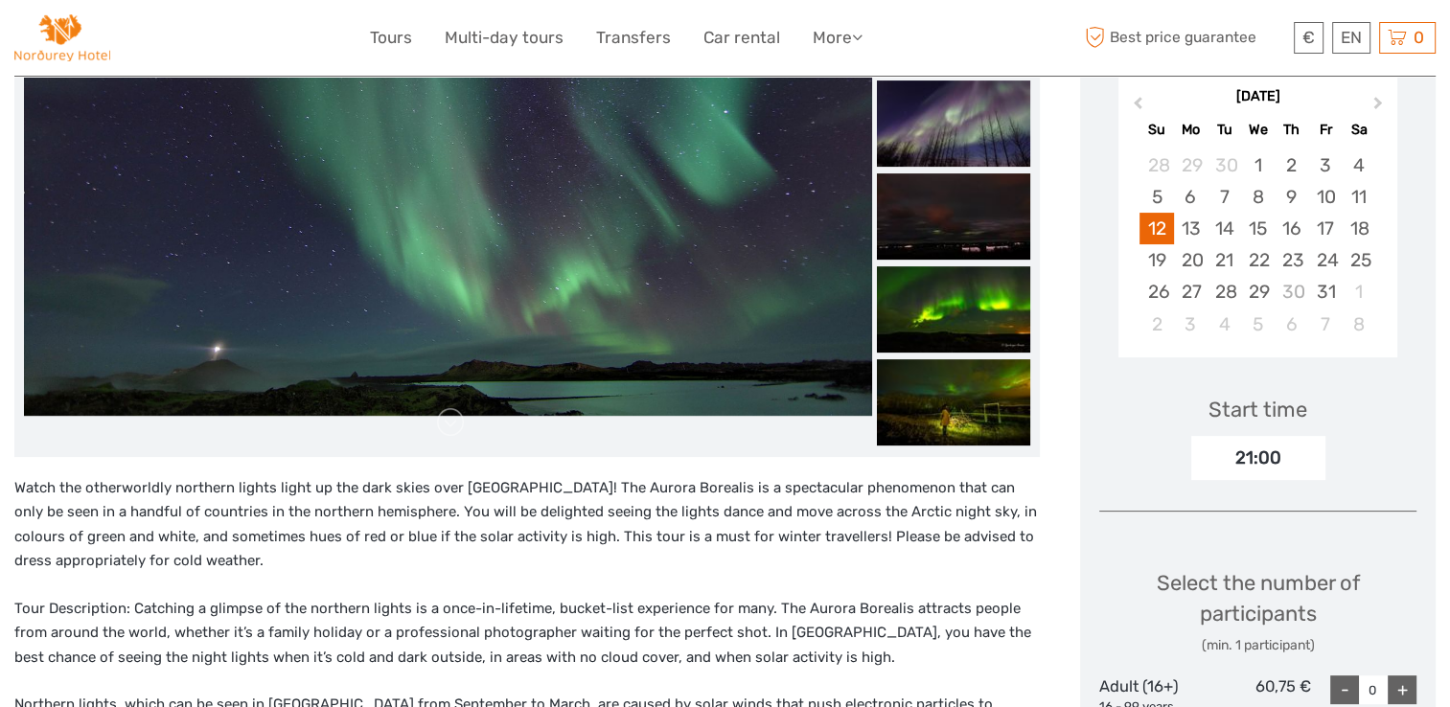
click at [1162, 228] on div "12" at bounding box center [1157, 229] width 34 height 32
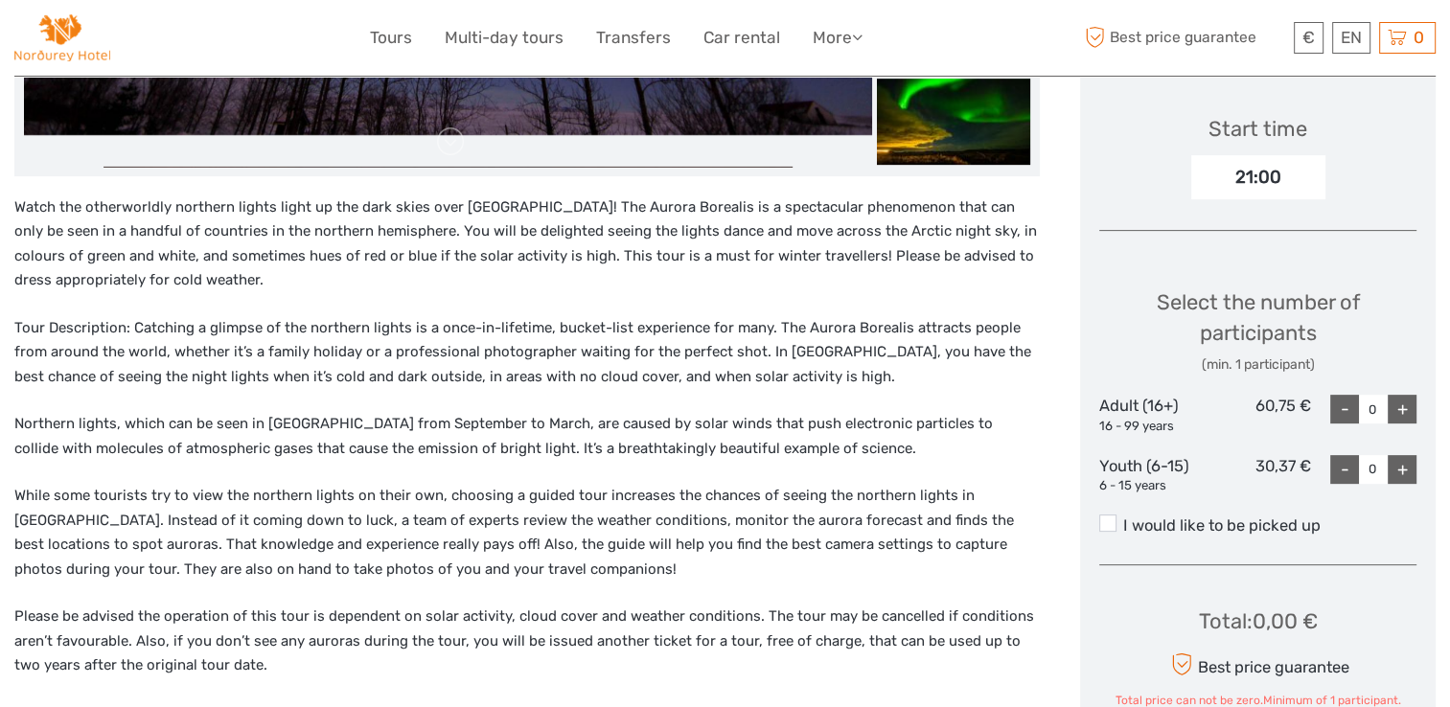
scroll to position [663, 0]
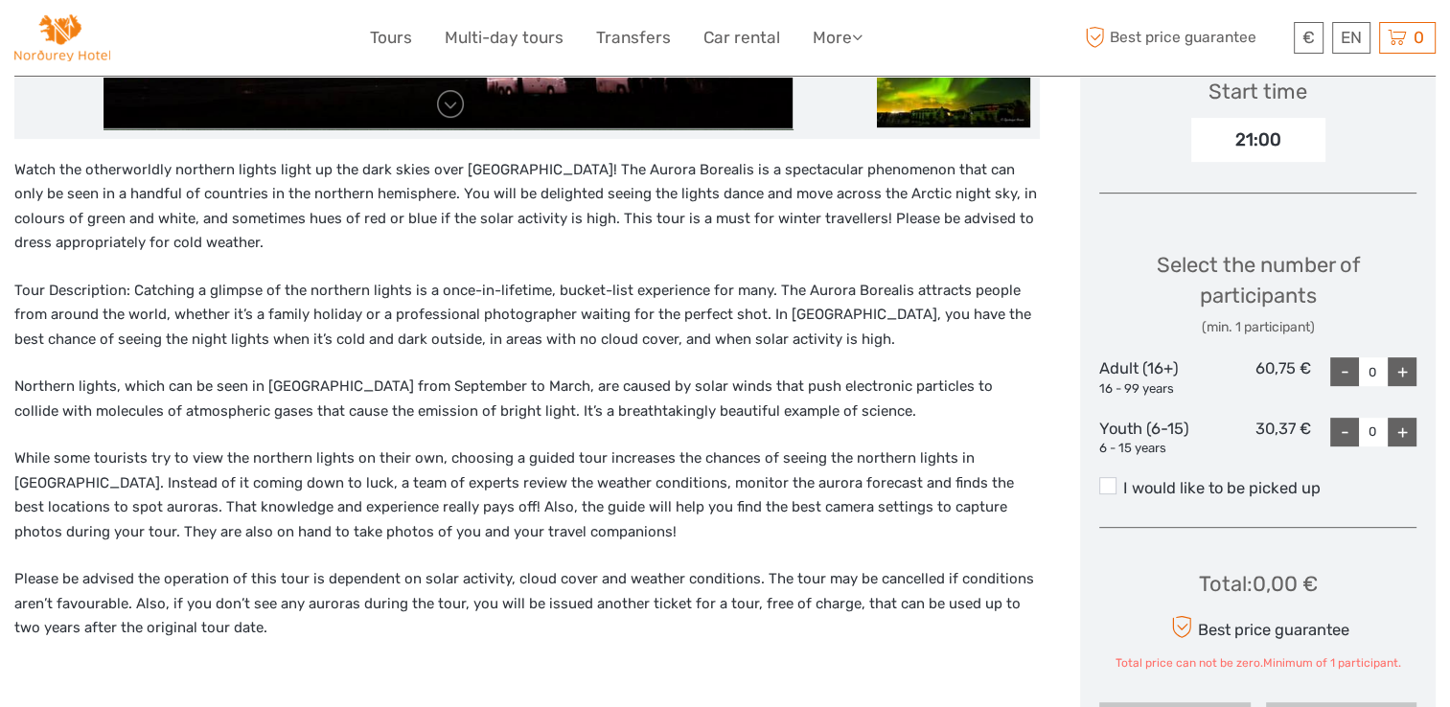
click at [1396, 379] on div "+" at bounding box center [1402, 372] width 29 height 29
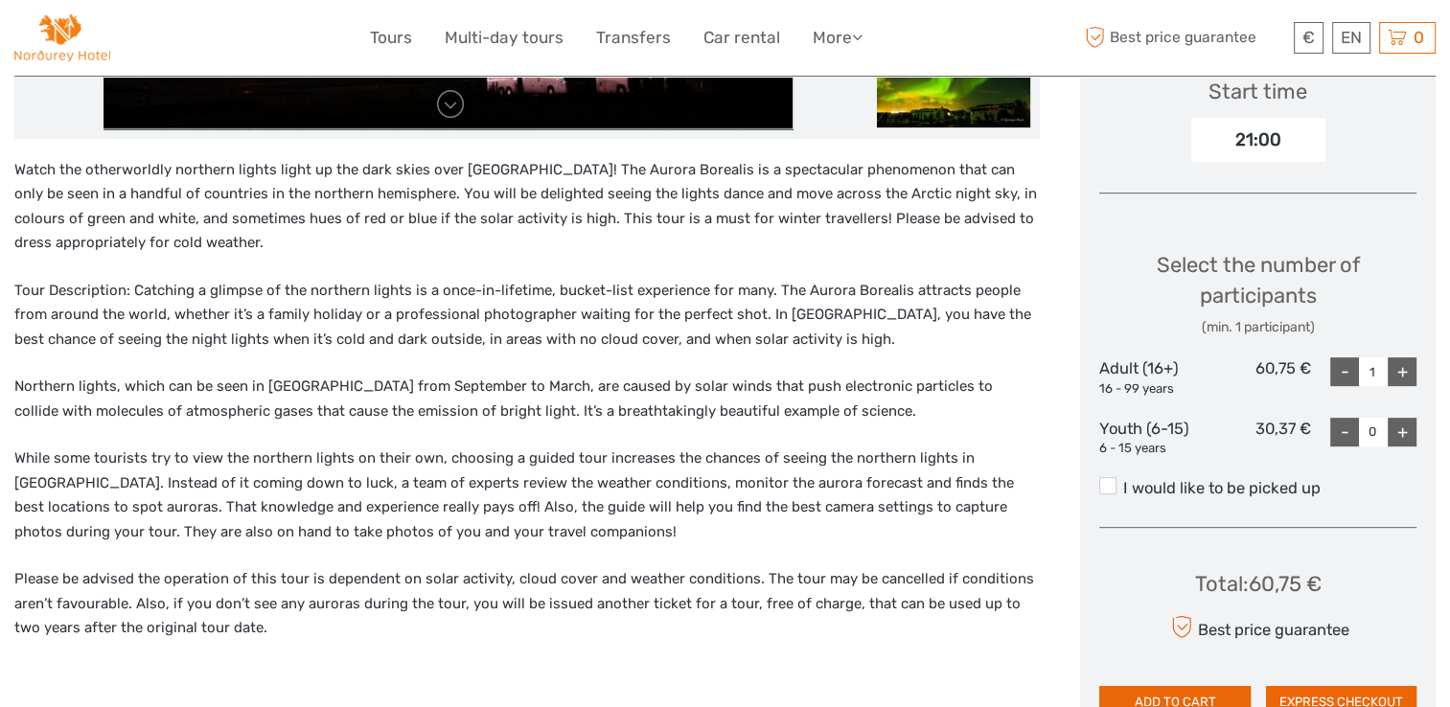
click at [1396, 379] on div "+" at bounding box center [1402, 372] width 29 height 29
type input "2"
click at [1099, 481] on span at bounding box center [1107, 485] width 17 height 17
click at [1123, 481] on input "I would like to be picked up" at bounding box center [1123, 481] width 0 height 0
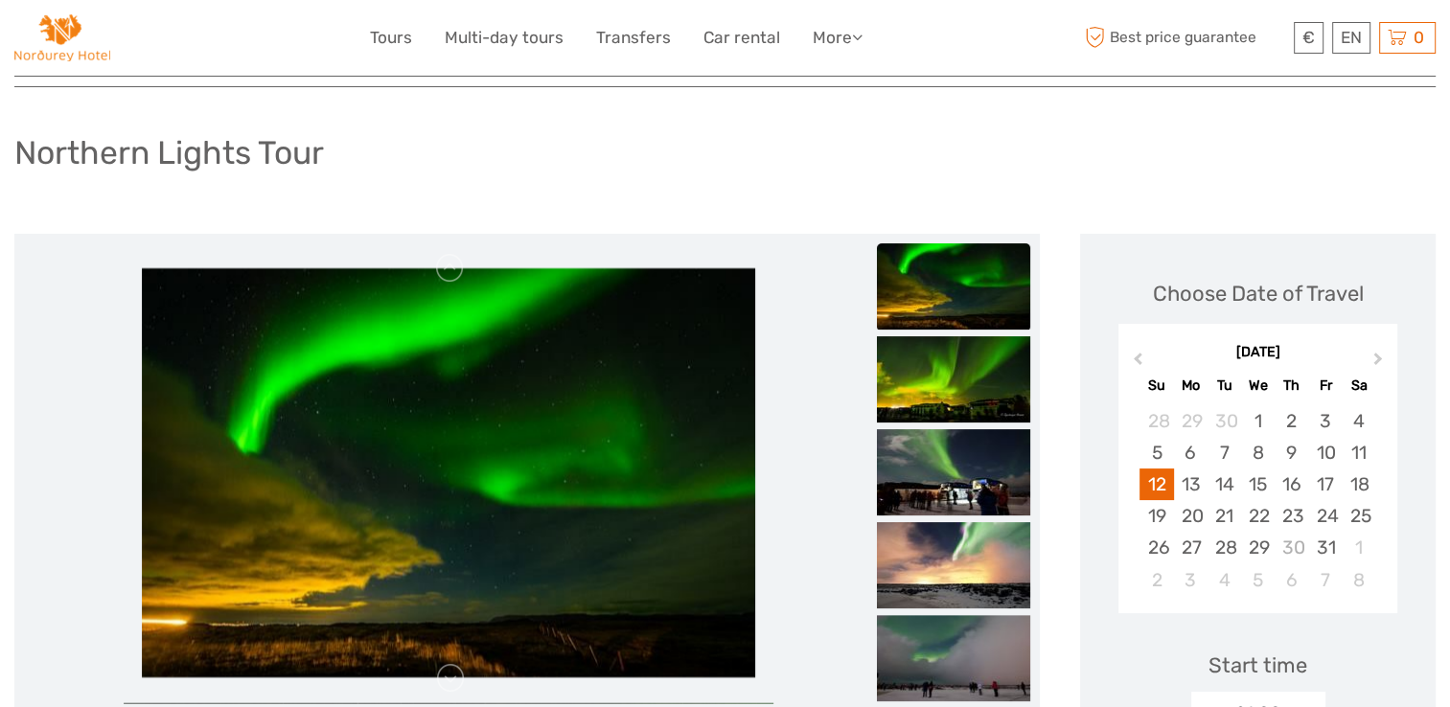
scroll to position [88, 0]
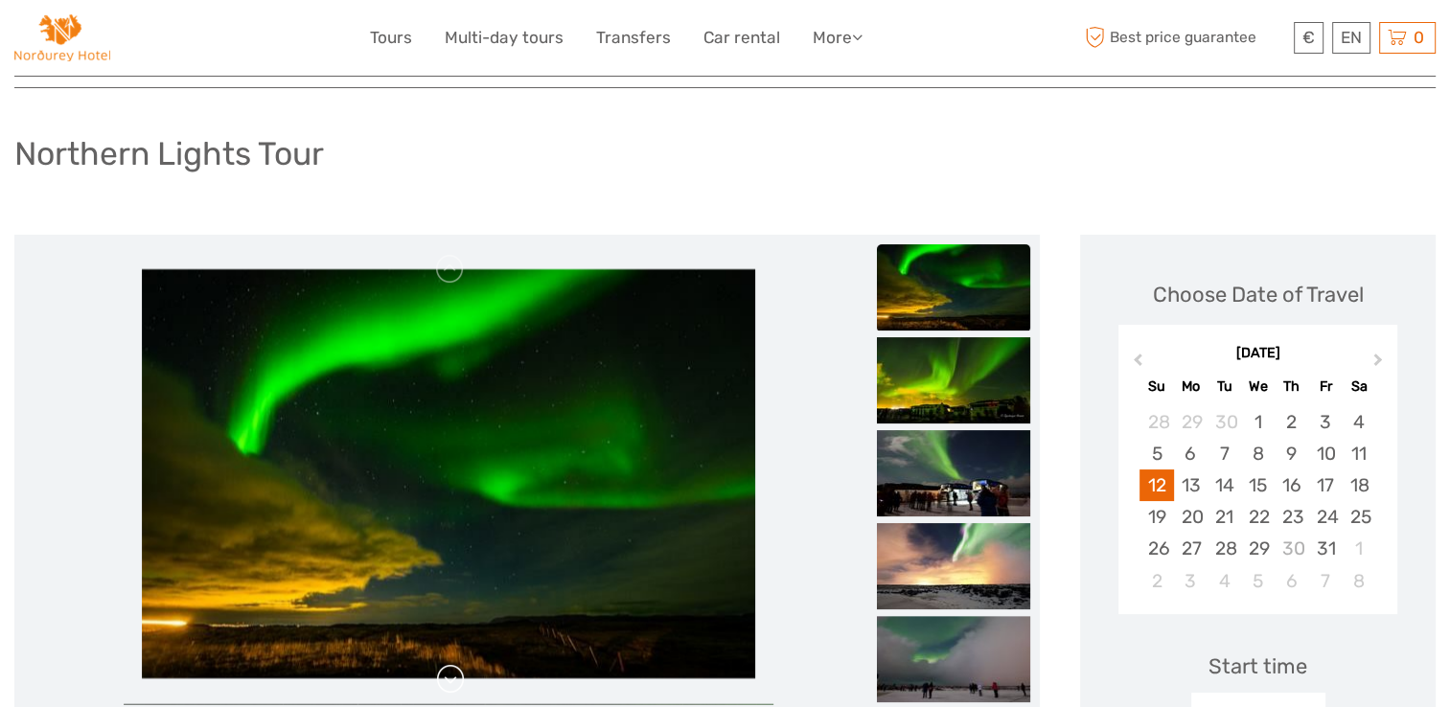
click at [449, 684] on link at bounding box center [450, 679] width 31 height 31
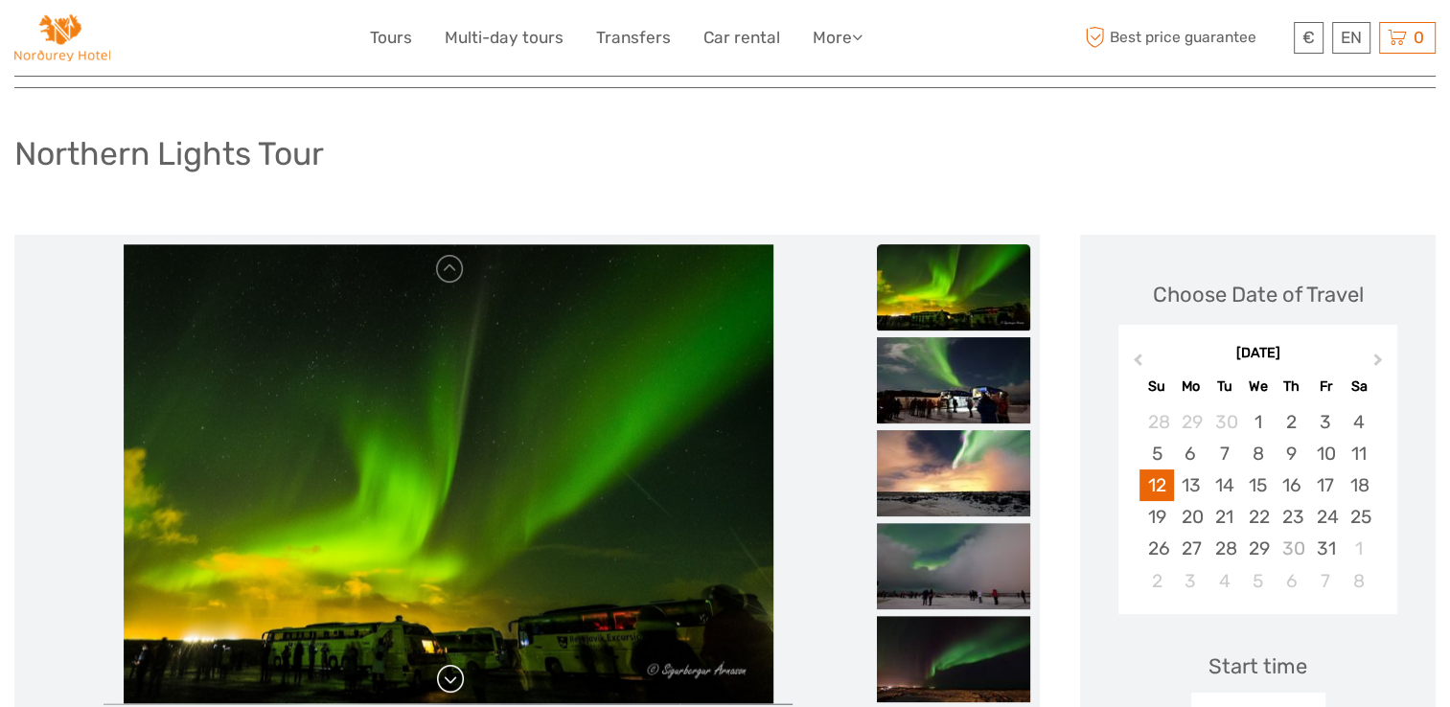
click at [449, 684] on link at bounding box center [450, 679] width 31 height 31
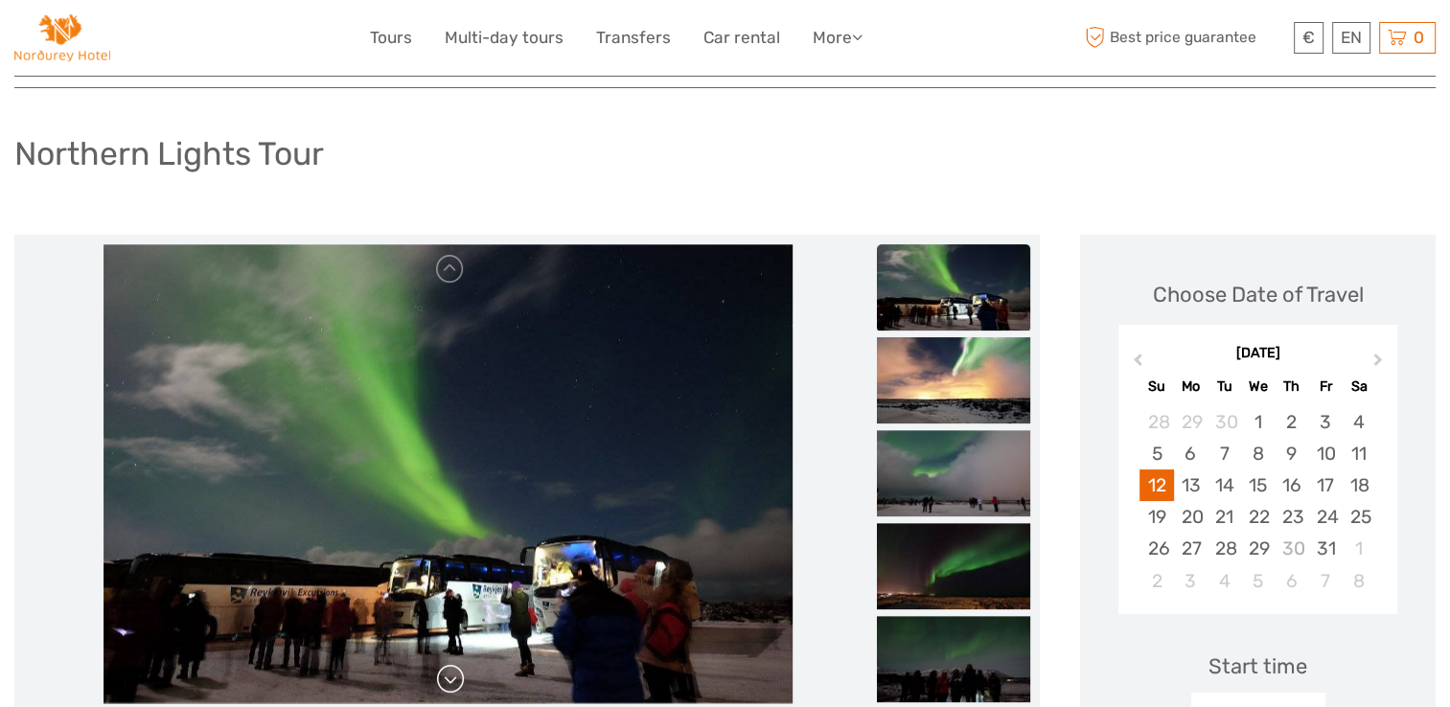
click at [449, 684] on link at bounding box center [450, 679] width 31 height 31
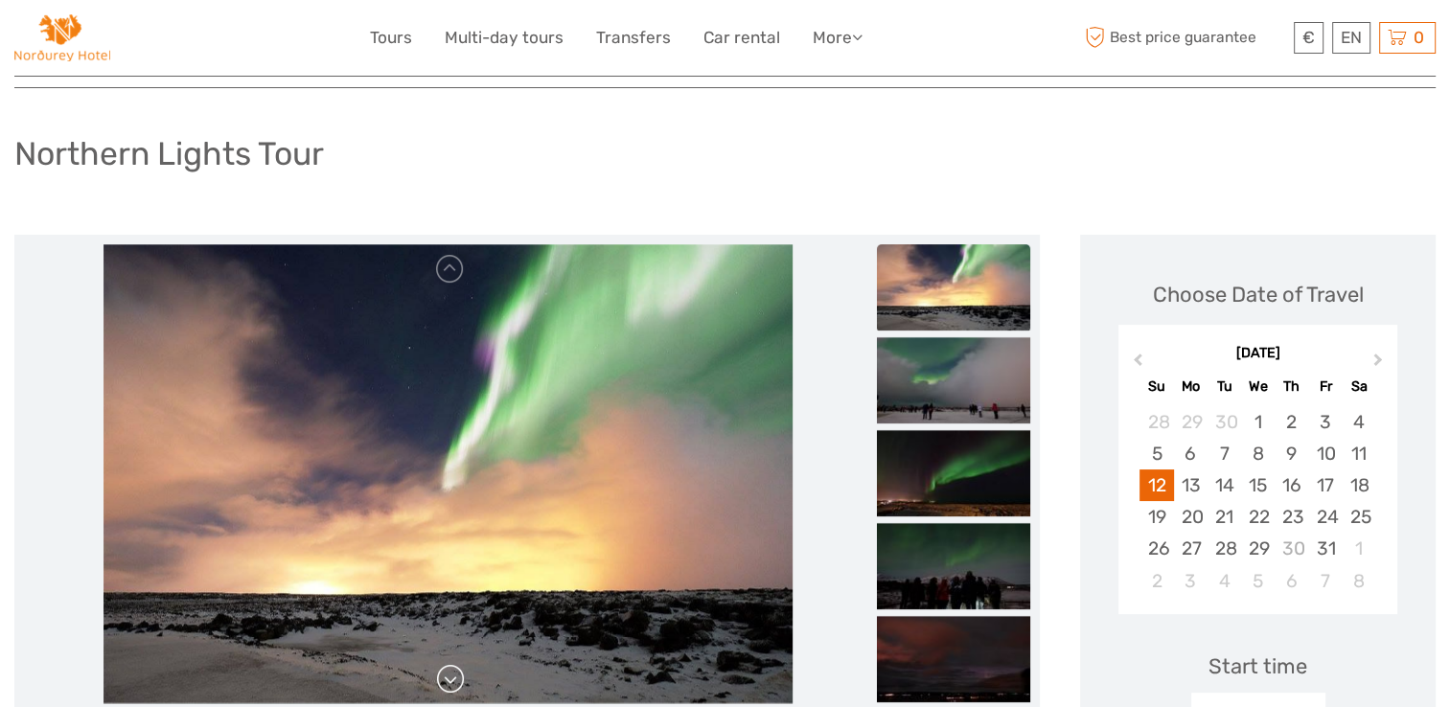
click at [449, 684] on link at bounding box center [450, 679] width 31 height 31
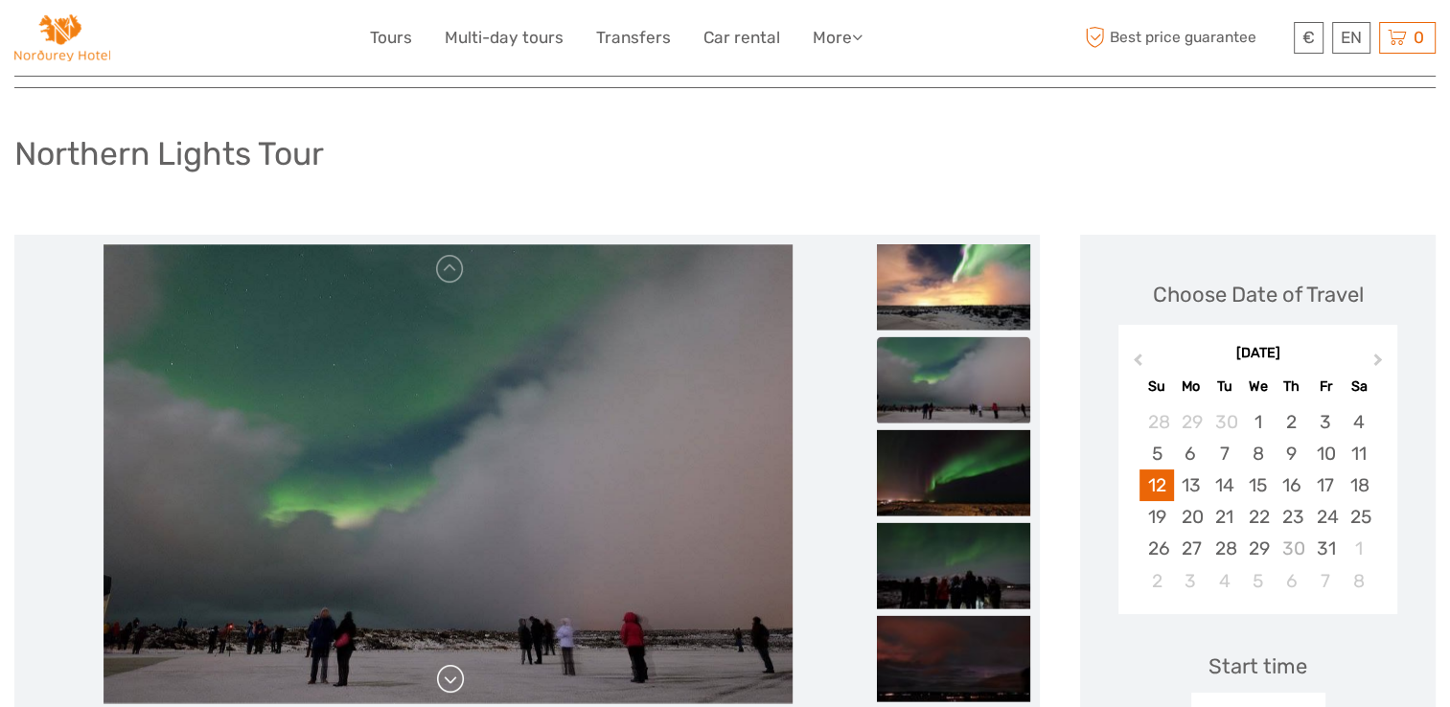
click at [449, 684] on link at bounding box center [450, 679] width 31 height 31
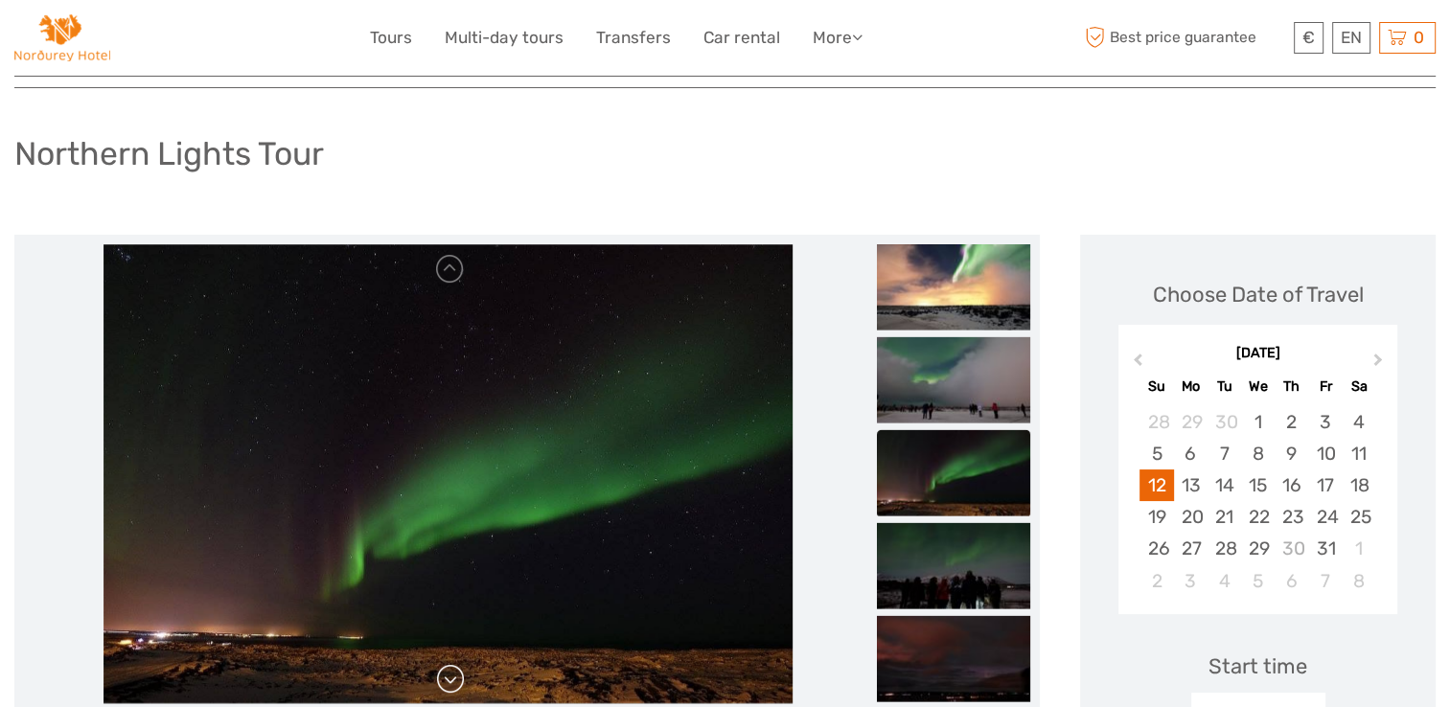
click at [449, 684] on link at bounding box center [450, 679] width 31 height 31
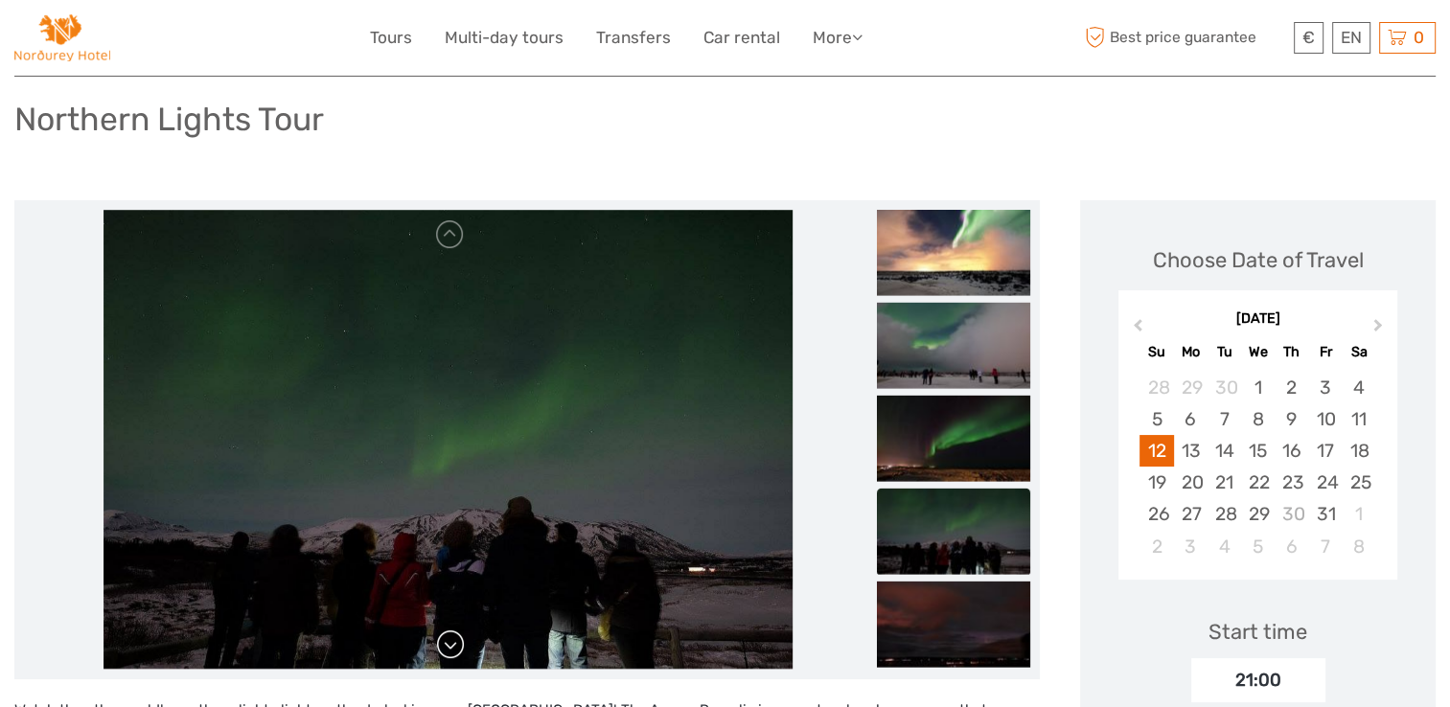
scroll to position [127, 0]
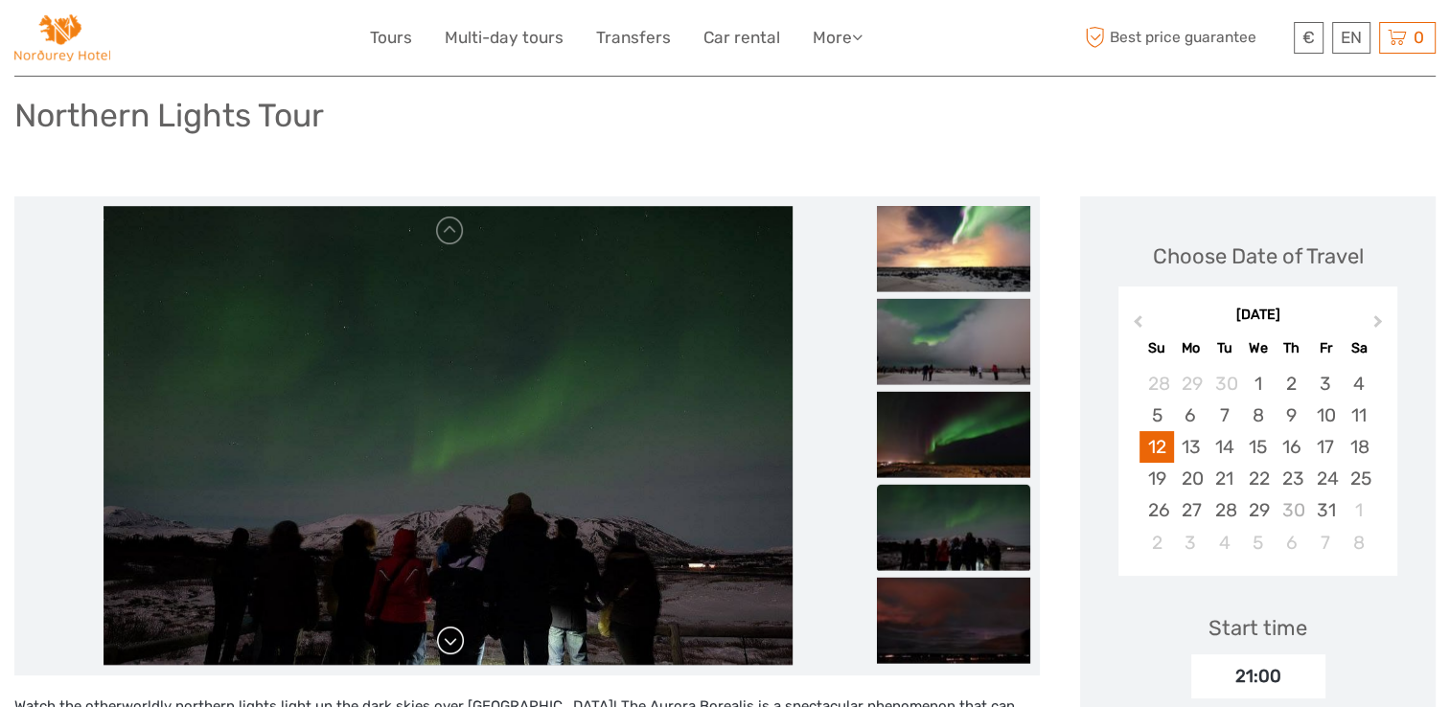
click at [453, 633] on link at bounding box center [450, 641] width 31 height 31
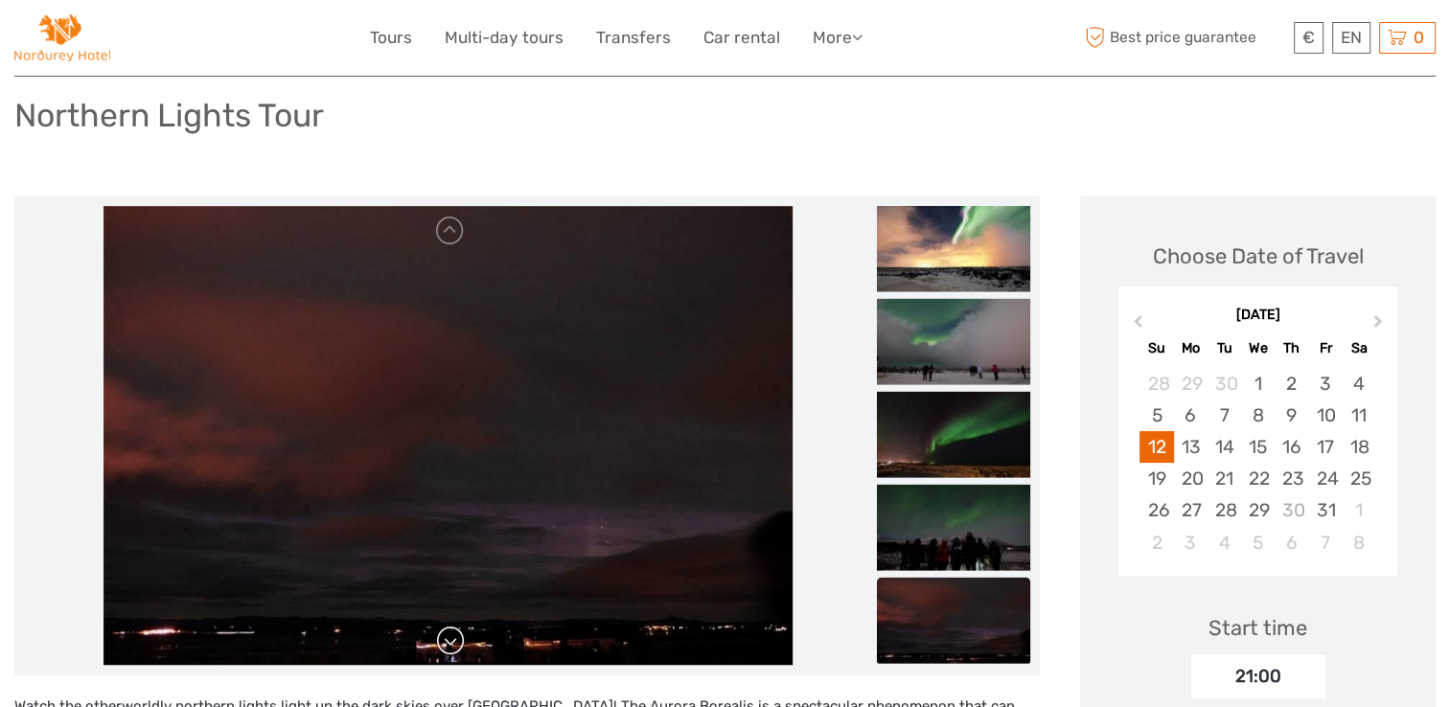
click at [453, 633] on link at bounding box center [450, 641] width 31 height 31
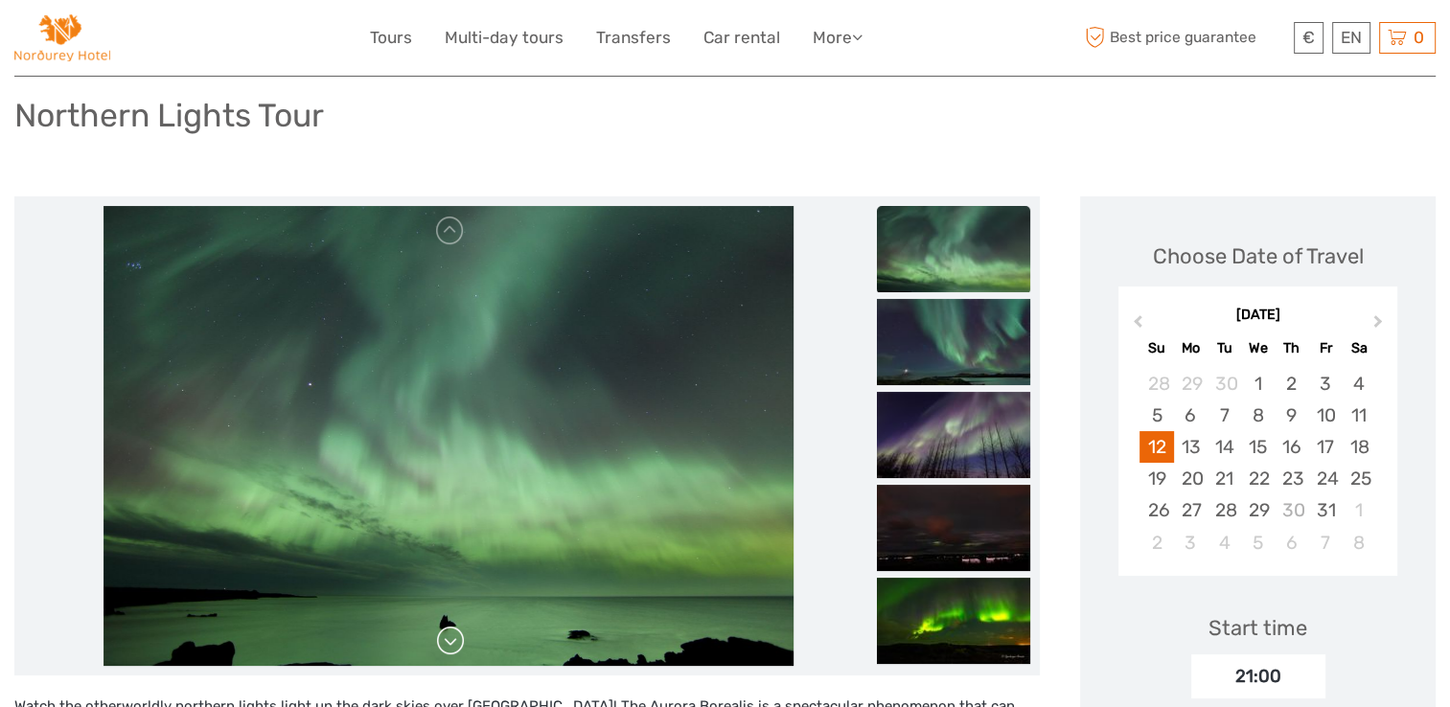
click at [453, 633] on link at bounding box center [450, 641] width 31 height 31
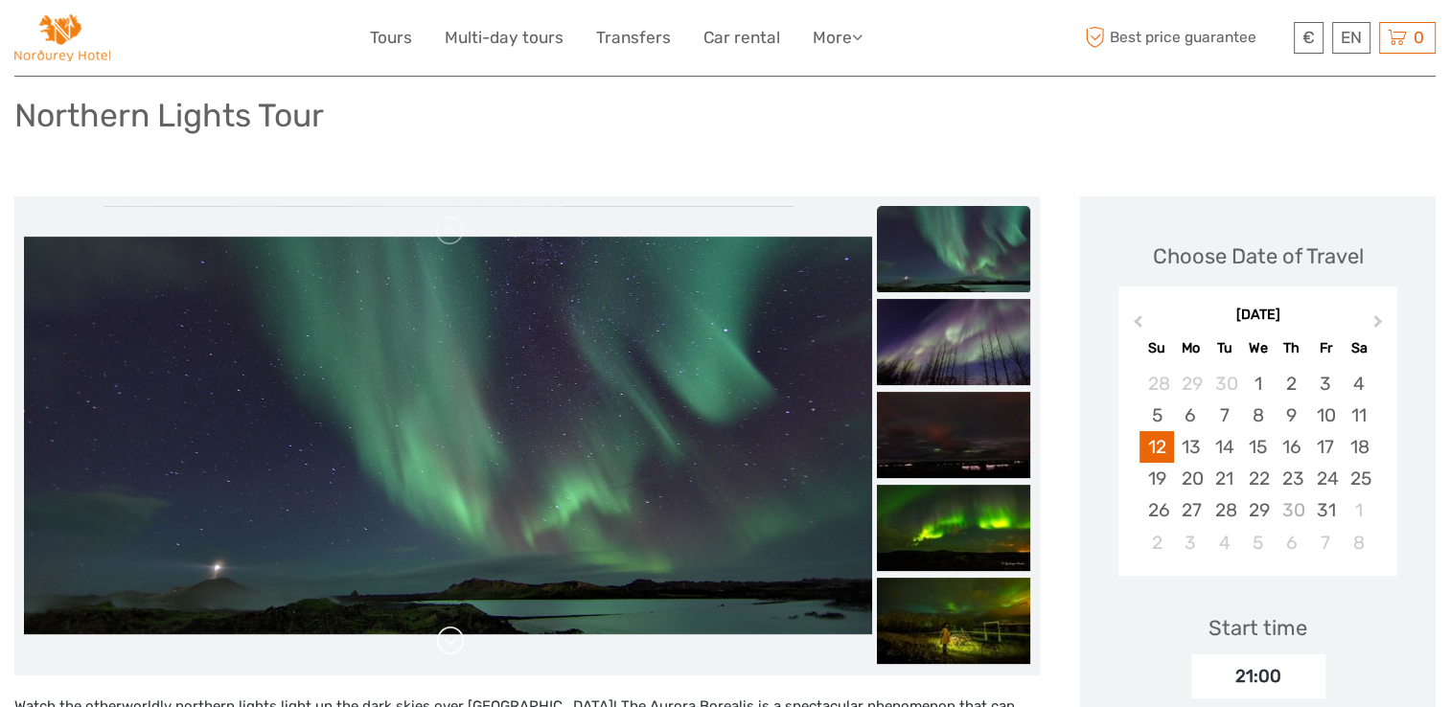
click at [453, 633] on link at bounding box center [450, 641] width 31 height 31
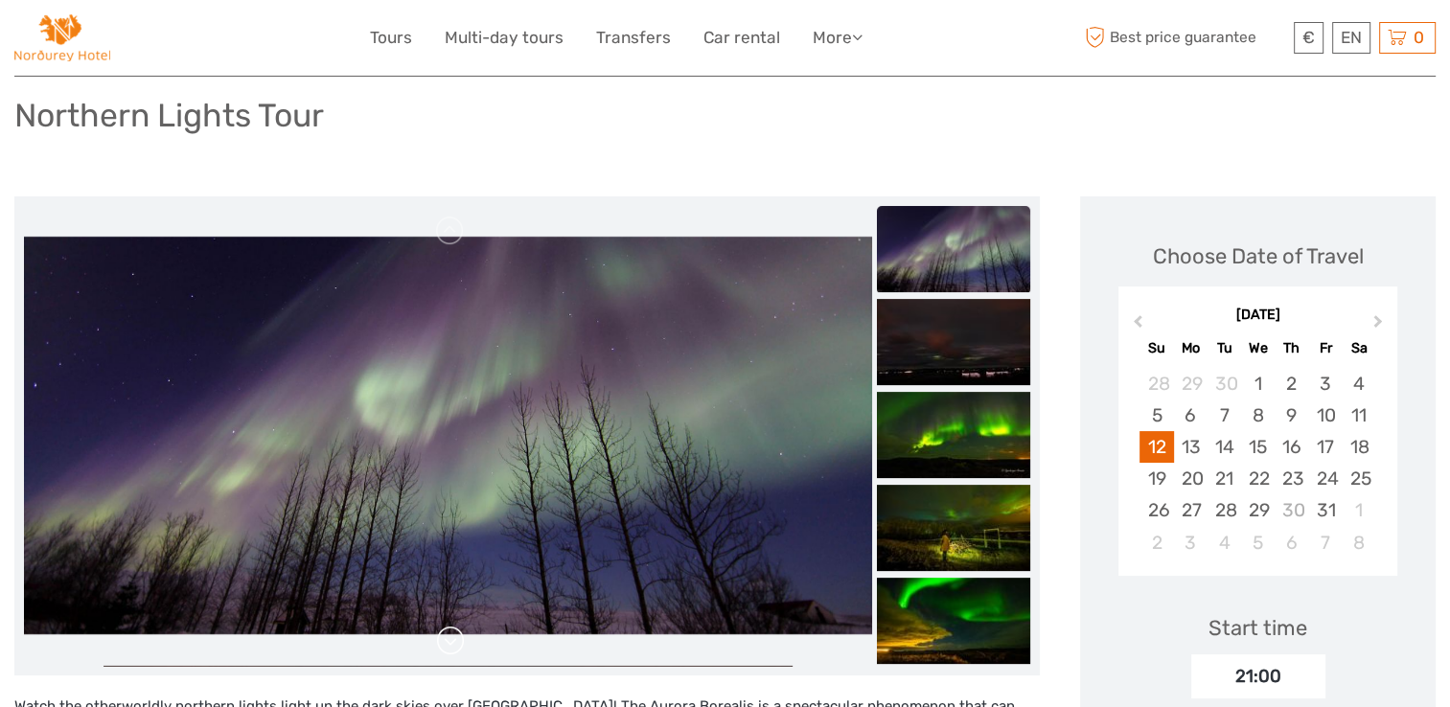
click at [453, 633] on link at bounding box center [450, 641] width 31 height 31
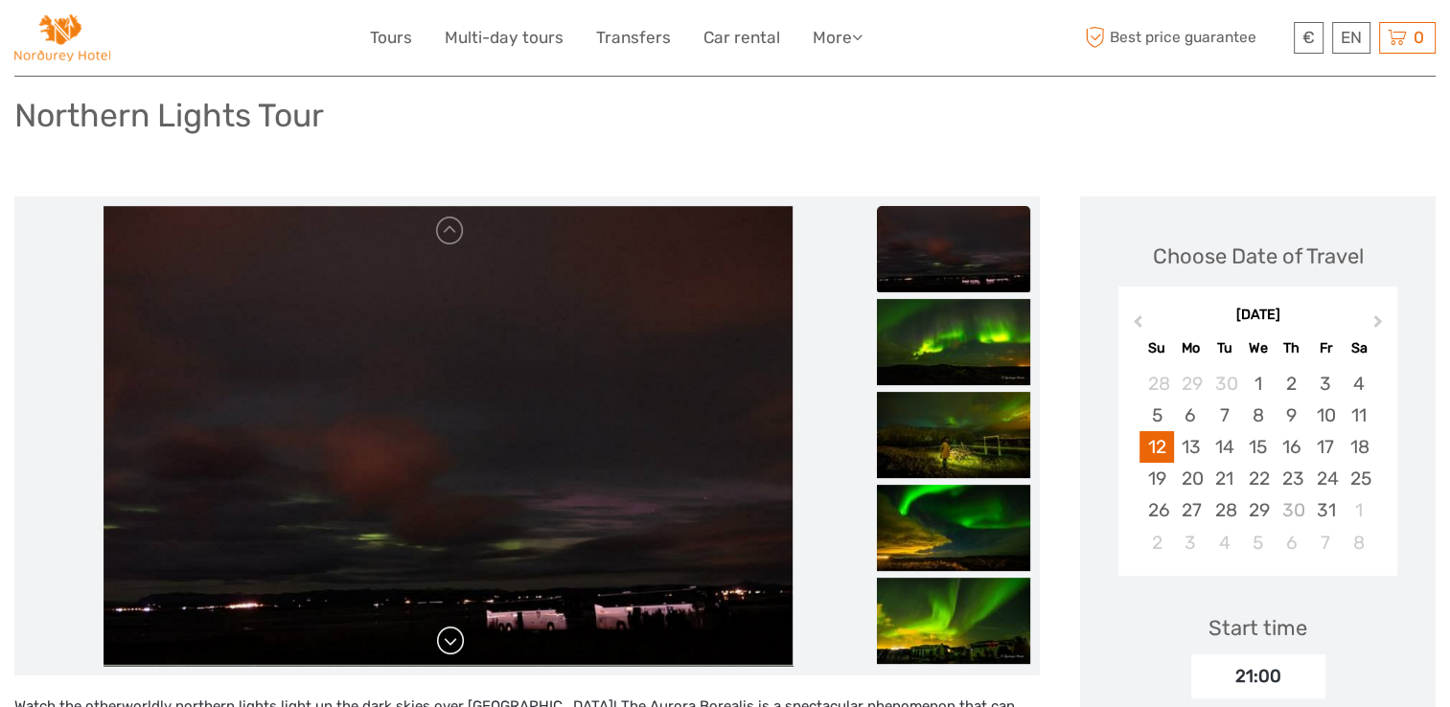
click at [453, 633] on link at bounding box center [450, 641] width 31 height 31
